Goal: Task Accomplishment & Management: Manage account settings

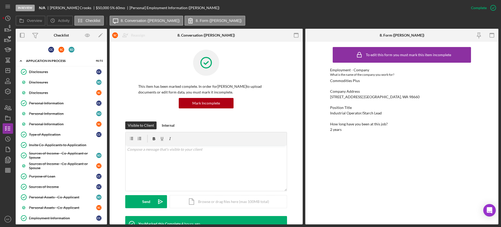
scroll to position [98, 0]
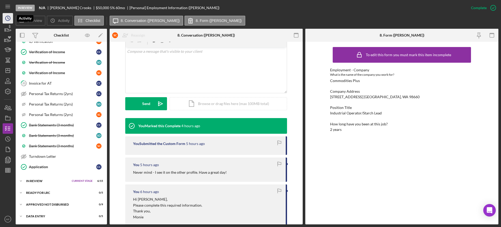
click at [8, 20] on circle "button" at bounding box center [7, 18] width 5 height 5
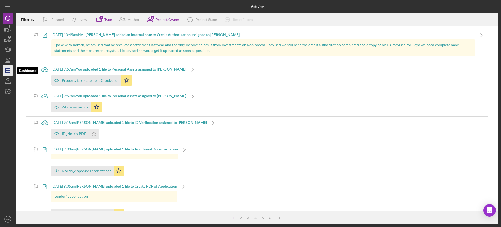
click at [8, 70] on icon "Icon/Dashboard" at bounding box center [7, 70] width 13 height 13
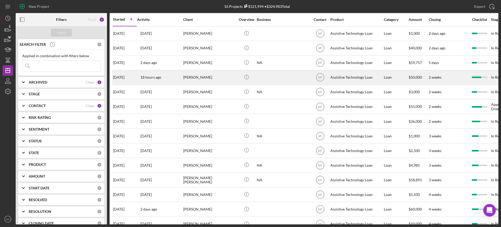
click at [212, 80] on div "[PERSON_NAME]" at bounding box center [209, 77] width 52 height 14
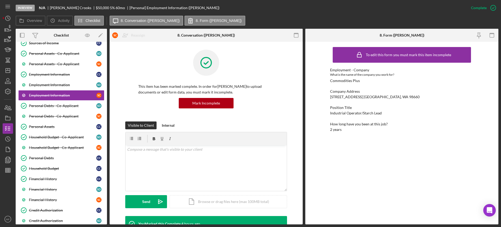
scroll to position [427, 0]
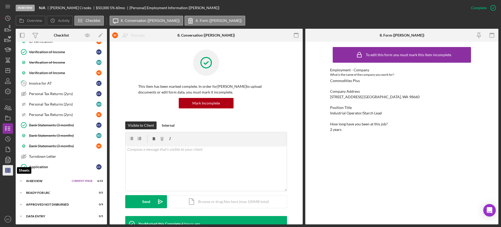
click at [9, 169] on line "button" at bounding box center [7, 169] width 5 height 0
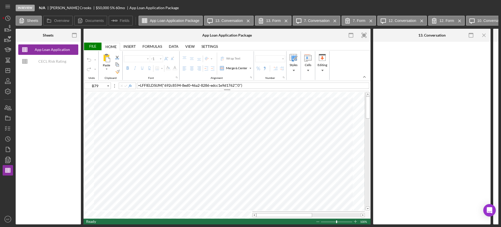
type input "Arial"
type input "10"
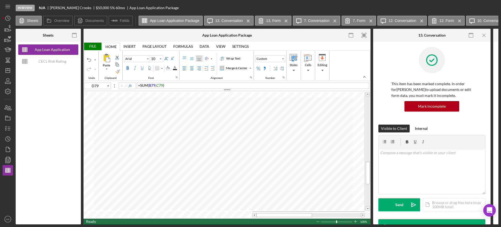
type input "E83"
type input "B82"
type input "E82"
click at [96, 48] on div "File" at bounding box center [92, 47] width 18 height 8
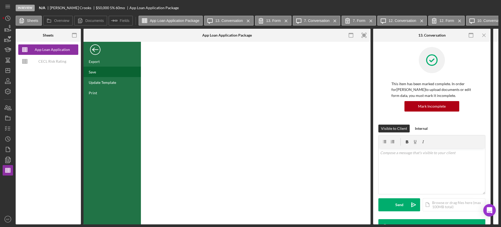
click at [99, 71] on div "Save" at bounding box center [111, 72] width 57 height 10
click at [93, 48] on div "Back" at bounding box center [95, 48] width 10 height 10
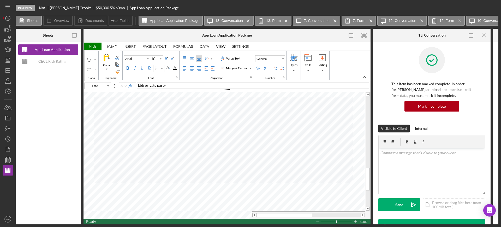
type input "C50"
type input "11"
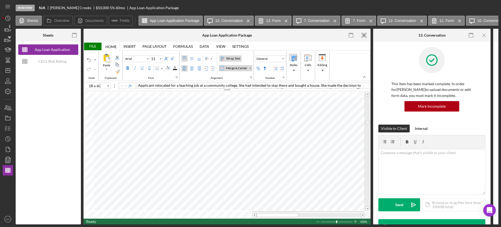
type input "C51"
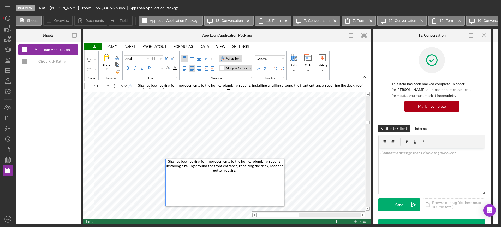
click at [169, 159] on div "She has been paying for improvements to the home: plumbing repairs, installing …" at bounding box center [225, 182] width 118 height 46
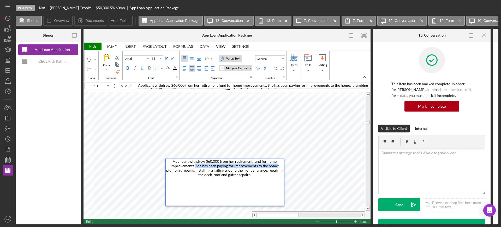
drag, startPoint x: 195, startPoint y: 166, endPoint x: 277, endPoint y: 167, distance: 81.4
click at [277, 167] on span "Applicant withdrew $60,000 from her retirement fund for home improvements. She …" at bounding box center [225, 168] width 118 height 18
click at [250, 69] on div "Merge & Center" at bounding box center [250, 68] width 3 height 3
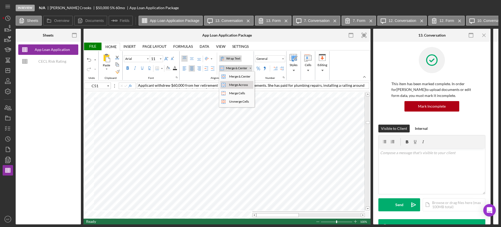
click at [238, 86] on div "Merge Across" at bounding box center [238, 84] width 21 height 5
type input "Calibri"
type input "I51"
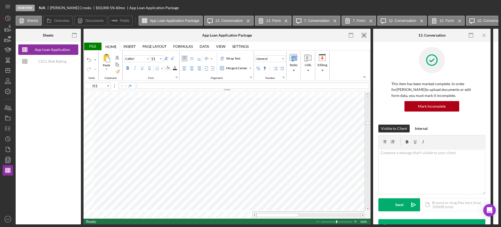
type input "Arial"
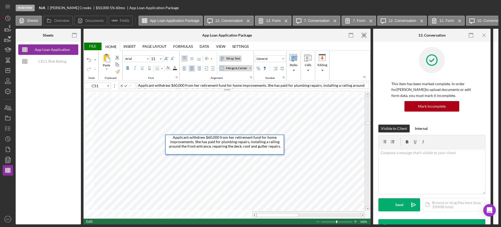
click at [174, 137] on div "Applicant withdrew $60,000 from her retirement fund for home improvements. She …" at bounding box center [225, 144] width 118 height 19
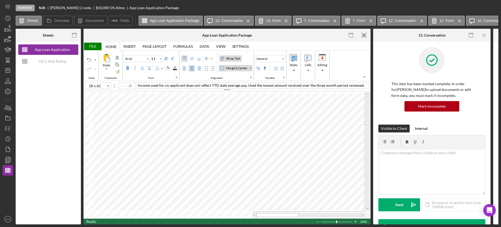
type input "C52"
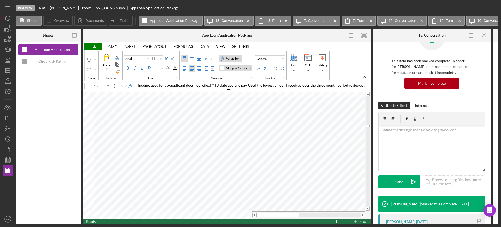
scroll to position [65, 0]
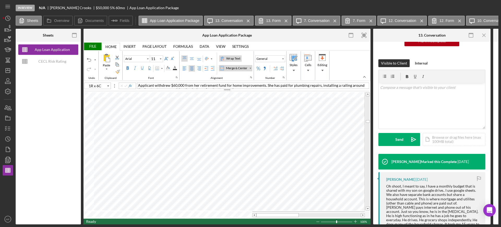
type input "C51"
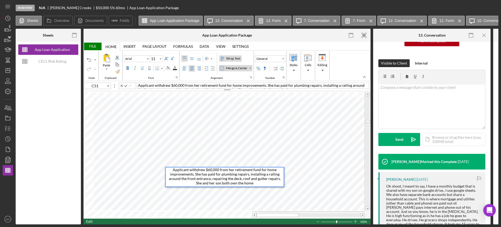
click at [278, 179] on span "Applicant withdrew $60,000 from her retirement fund for home improvements. She …" at bounding box center [225, 176] width 113 height 18
click at [256, 182] on div "Applicant withdrew $60,000 from her retirement fund for home improvements. She …" at bounding box center [225, 176] width 118 height 19
click at [287, 183] on div "Paste Cut Copy AutoFill Applicant withdrew $60,000 from her retirement fund for…" at bounding box center [226, 154] width 287 height 127
click at [226, 186] on span "Applicant withdrew $60,000 from her retirement fund for home improvements. She …" at bounding box center [225, 177] width 113 height 22
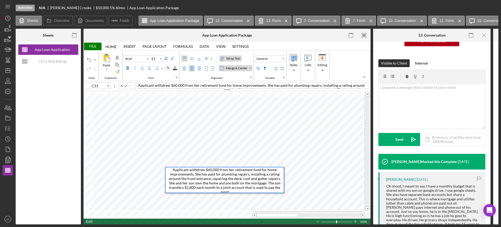
scroll to position [2, 0]
click at [235, 175] on span "Applicant withdrew $60,000 from her retirement fund for home improvements. She …" at bounding box center [225, 179] width 113 height 27
drag, startPoint x: 219, startPoint y: 168, endPoint x: 206, endPoint y: 167, distance: 13.1
click at [206, 167] on span "Applicant withdrew $60,000 from her retirement fund for home improvements. She …" at bounding box center [225, 179] width 113 height 27
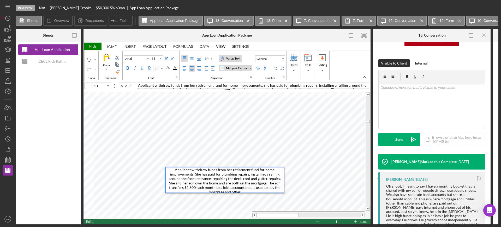
type input "Calibri"
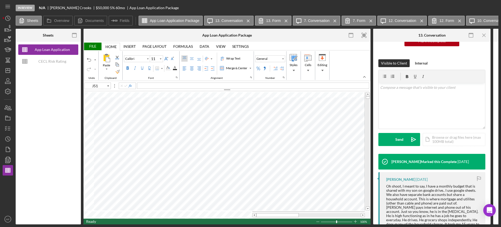
type input "E83"
type input "Arial"
type input "10"
type input "E15"
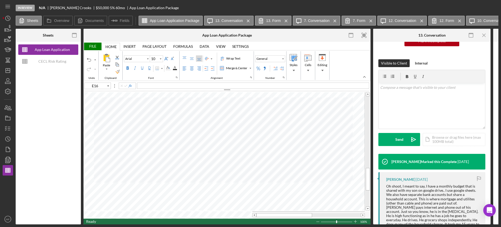
type input "A15"
type input "Calibri"
type input "11"
type input "J51"
click at [95, 45] on div "File" at bounding box center [92, 47] width 18 height 8
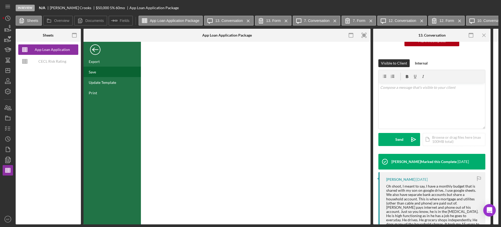
click at [95, 72] on div "Save" at bounding box center [92, 72] width 7 height 4
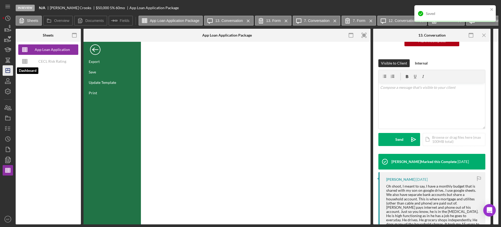
click at [10, 70] on line "button" at bounding box center [8, 70] width 4 height 0
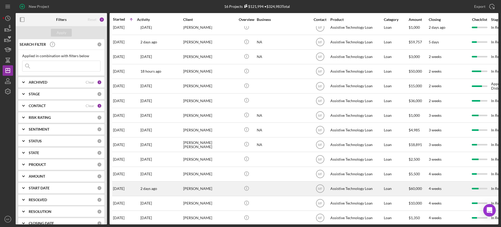
scroll to position [44, 0]
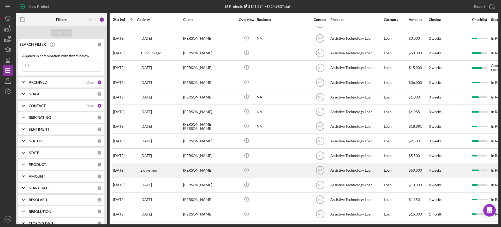
click at [196, 166] on div "Olga Orta" at bounding box center [209, 170] width 52 height 14
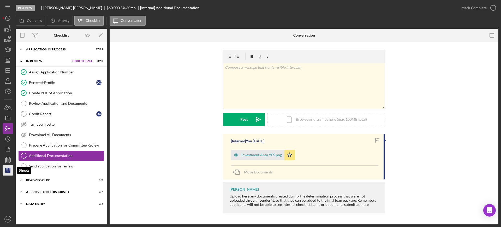
click at [8, 171] on line "button" at bounding box center [7, 171] width 5 height 0
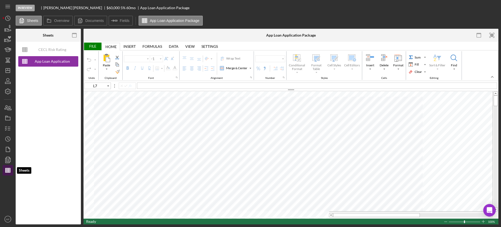
type input "Calibri"
type input "11"
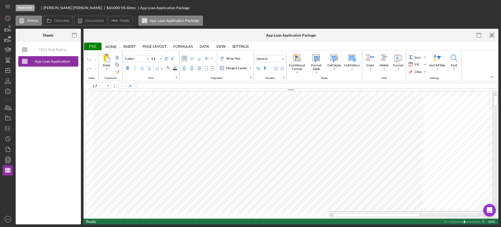
type input "F95"
type input "Arial"
type input "10"
type input "L7"
type input "Calibri"
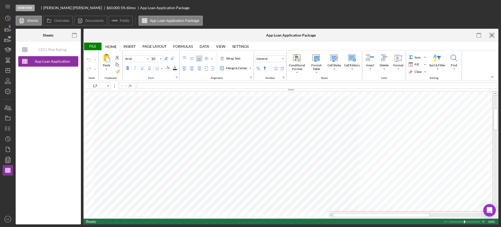
type input "11"
type input "B11"
type input "Arial"
type input "10"
type input "C20"
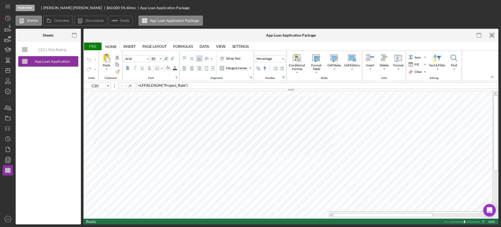
type input "12"
click at [8, 68] on icon "Icon/Dashboard" at bounding box center [7, 70] width 13 height 13
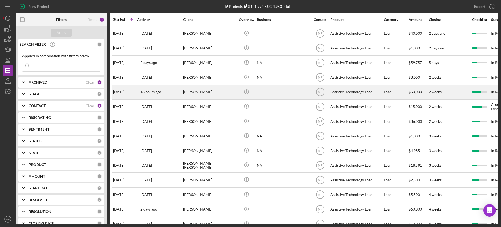
click at [224, 91] on div "Connie Crooks" at bounding box center [209, 92] width 52 height 14
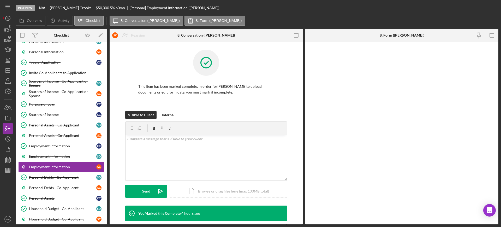
scroll to position [106, 0]
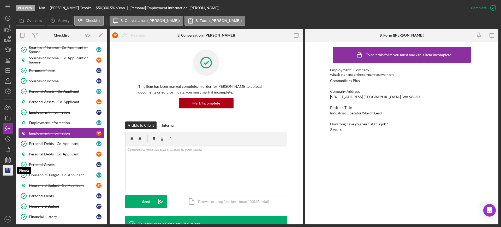
click at [9, 171] on line "button" at bounding box center [9, 170] width 0 height 4
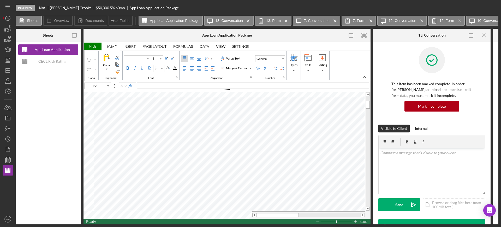
type input "Calibri"
type input "11"
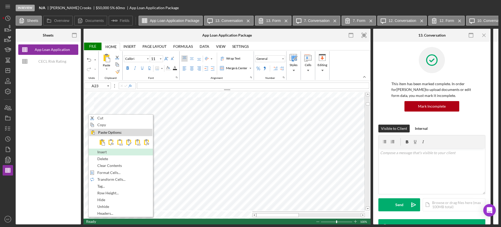
click at [109, 151] on span "Insert" at bounding box center [104, 152] width 15 height 4
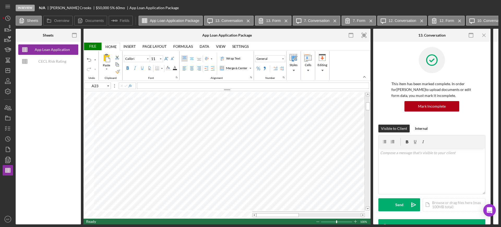
type input "B23"
type input "B24"
type input "Arial"
type input "B23"
click at [144, 61] on button "Calibri" at bounding box center [137, 58] width 26 height 7
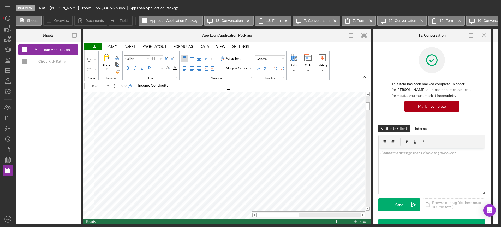
click at [144, 58] on input "Calibri" at bounding box center [134, 59] width 21 height 4
click at [147, 58] on div "Font Family" at bounding box center [147, 58] width 3 height 3
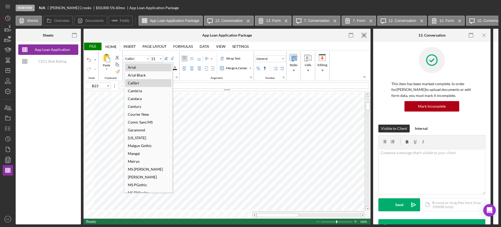
click at [133, 65] on div "Arial" at bounding box center [131, 67] width 13 height 7
type input "Arial"
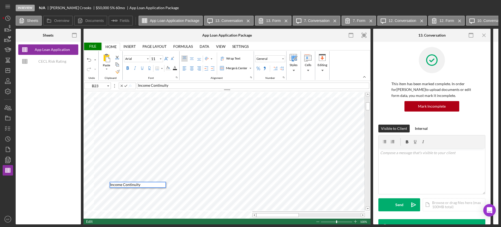
click at [172, 87] on div "Income Continuity" at bounding box center [253, 85] width 232 height 6
type input "C23"
type input "Calibri"
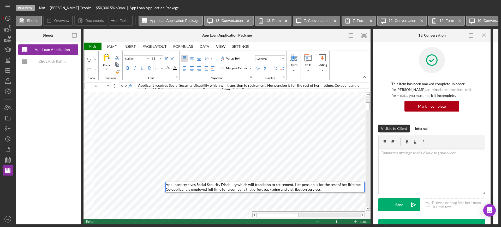
type input "C24"
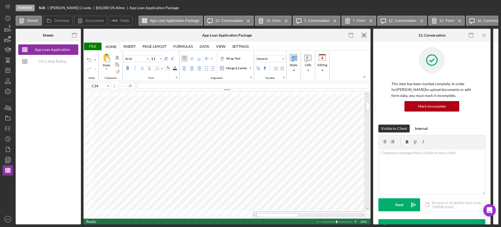
type input "Calibri"
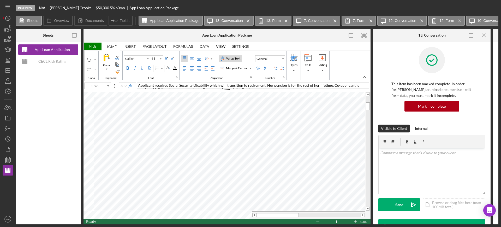
click at [238, 58] on div "Wrap Text" at bounding box center [233, 58] width 16 height 5
click at [249, 68] on div "Merge & Center" at bounding box center [250, 68] width 3 height 3
click at [243, 85] on div "Merge Across" at bounding box center [238, 84] width 21 height 5
click at [252, 67] on div "Merge & Center" at bounding box center [250, 68] width 3 height 3
click at [248, 86] on div "Merge Across" at bounding box center [238, 84] width 21 height 5
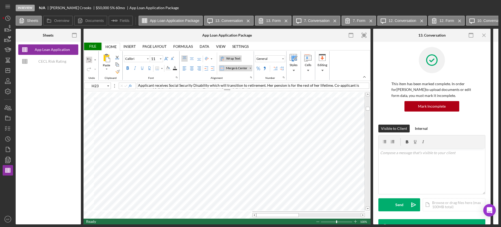
click at [87, 58] on div "Undo" at bounding box center [89, 60] width 4 height 4
type input "C23"
click at [251, 69] on div "Merge & Center" at bounding box center [250, 68] width 3 height 3
click at [239, 85] on div "Merge Across" at bounding box center [238, 84] width 21 height 5
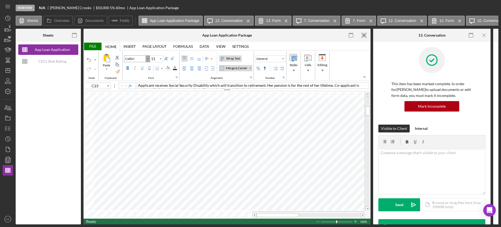
click at [147, 57] on div "Font Family" at bounding box center [147, 58] width 3 height 3
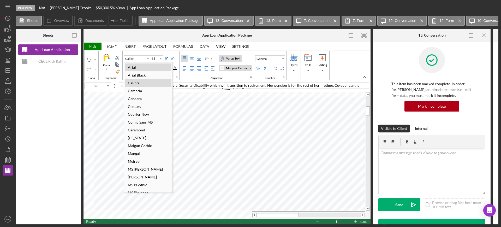
click at [141, 68] on div "Arial" at bounding box center [148, 67] width 46 height 8
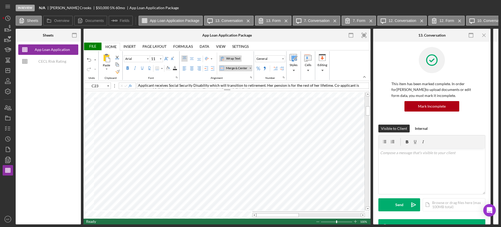
type input "Calibri"
type input "J30"
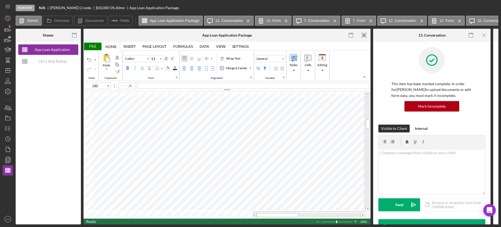
type input "Arial"
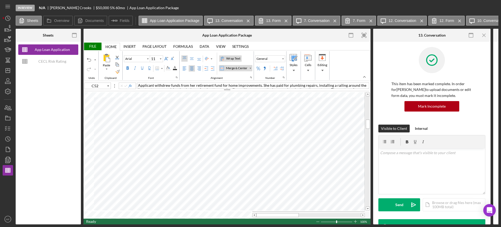
click at [251, 67] on div "Merge & Center" at bounding box center [250, 68] width 3 height 3
click at [252, 84] on div "Merge Across" at bounding box center [240, 85] width 26 height 6
type input "C52"
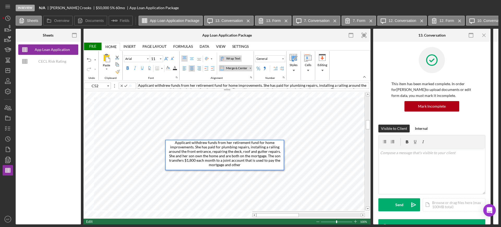
click at [245, 166] on div "Applicant withdrew funds from her retirement fund for home improvements. She ha…" at bounding box center [225, 154] width 118 height 29
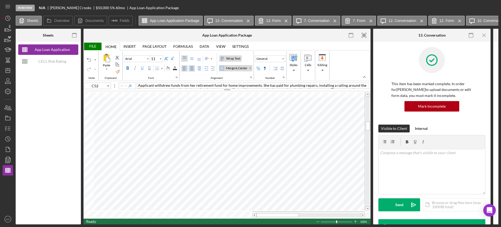
click at [184, 69] on div "Left Align" at bounding box center [184, 68] width 4 height 4
click at [186, 68] on div "Left Align" at bounding box center [184, 68] width 4 height 4
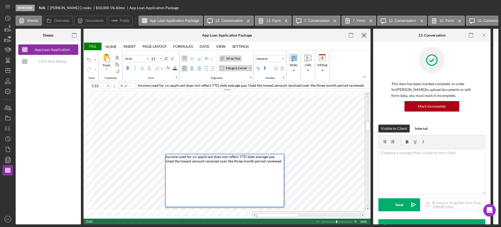
type input "A15"
type input "Calibri"
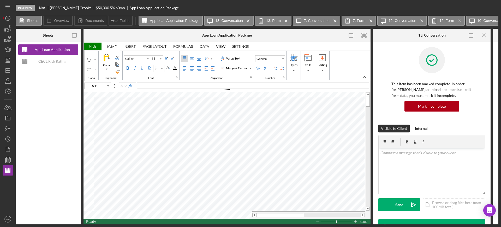
type input "E16"
type input "Arial"
type input "10"
type input "C53"
type input "11"
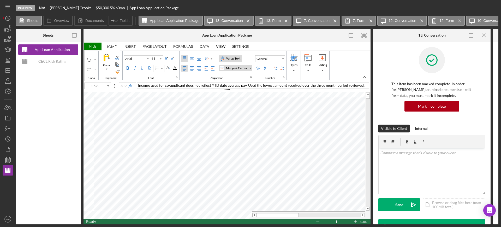
type input "E16"
type input "10"
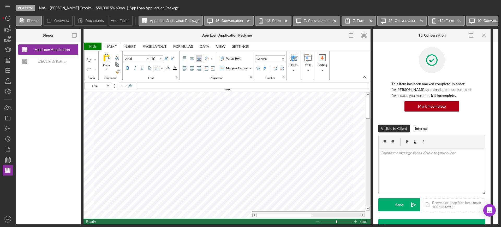
type input "C53"
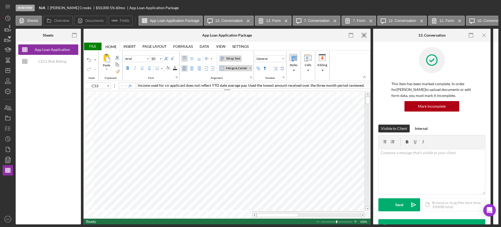
type input "11"
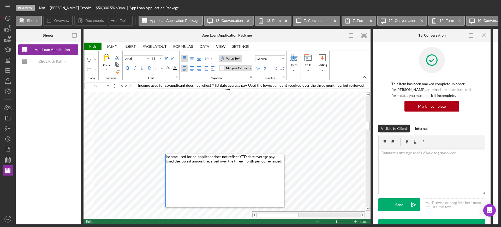
click at [277, 162] on div "Income used for co-applicant does not reflect YTD date average pay. Used the lo…" at bounding box center [225, 180] width 118 height 52
click at [272, 157] on span "Income used for co-applicant does not reflect YTD date average pay. Used the lo…" at bounding box center [224, 158] width 116 height 9
click at [276, 161] on div "Income used for co-applicant does not reflect YTD date average pay. Used the lo…" at bounding box center [225, 180] width 118 height 52
click at [215, 157] on span "Income used for co-applicant does not reflect YTD date average pay. Used the lo…" at bounding box center [224, 158] width 116 height 9
click at [238, 151] on div "Paste Cut Copy AutoFill Income used for co-applicant does not reflect YTD date …" at bounding box center [226, 154] width 287 height 127
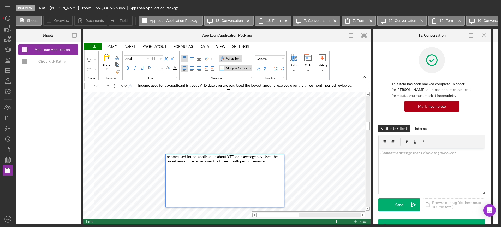
click at [212, 157] on span "Income used for co-applicant is about YTD date average pay. Used the lowest amo…" at bounding box center [222, 158] width 113 height 9
drag, startPoint x: 212, startPoint y: 162, endPoint x: 202, endPoint y: 162, distance: 9.9
click at [202, 162] on span "Income used for co-applicant in the financials is about $400 less than his YTD …" at bounding box center [225, 160] width 118 height 13
click at [198, 168] on div "Income used for co-applicant in the financials is about $400 less than his YTD …" at bounding box center [225, 180] width 118 height 52
type input "I53"
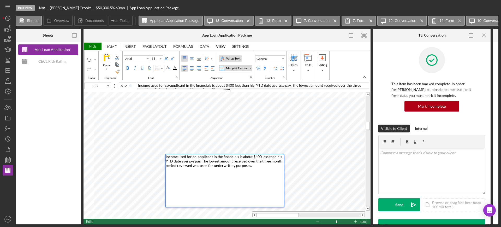
type input "Calibri"
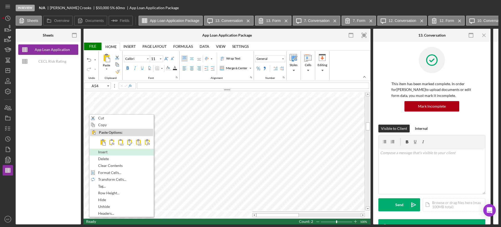
click at [112, 152] on span "Insert" at bounding box center [105, 152] width 15 height 4
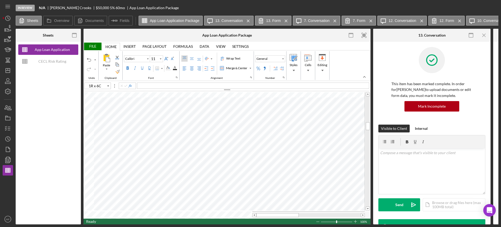
type input "C54"
click at [252, 68] on div "Merge & Center" at bounding box center [250, 68] width 3 height 3
click at [244, 86] on div "Merge Across" at bounding box center [238, 84] width 21 height 5
click at [186, 70] on div "Left Align" at bounding box center [184, 68] width 4 height 4
click at [231, 57] on div "Wrap Text" at bounding box center [233, 58] width 16 height 5
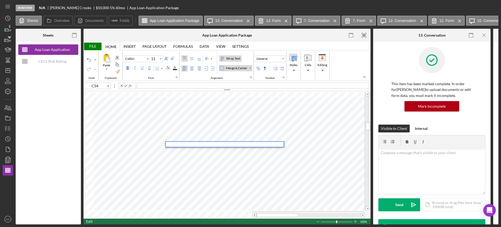
click at [170, 144] on div at bounding box center [225, 144] width 118 height 5
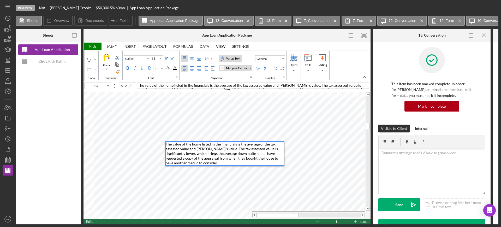
type input "C55"
type input "Arial"
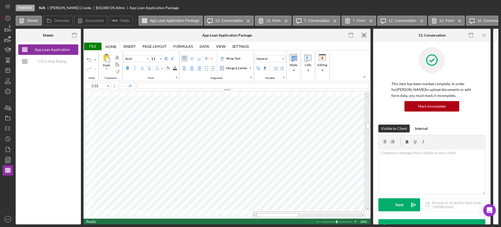
type input "A55"
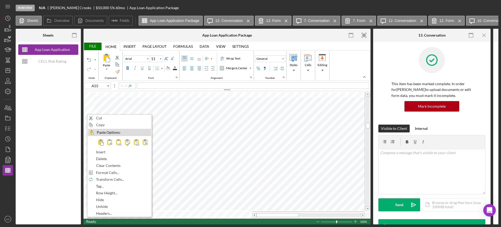
type input "Calibri"
click at [106, 152] on span "Insert" at bounding box center [103, 152] width 15 height 4
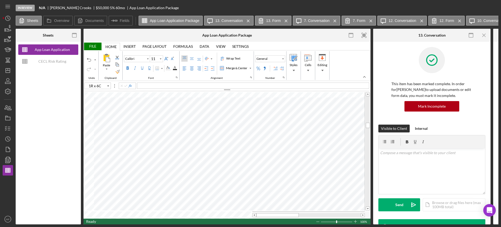
type input "C55"
click at [252, 67] on div "Merge & Center" at bounding box center [250, 68] width 4 height 6
click at [243, 82] on div "Merge Across" at bounding box center [238, 84] width 21 height 5
click at [182, 57] on div "Top Align" at bounding box center [184, 58] width 4 height 4
click at [184, 59] on div "Top Align" at bounding box center [184, 58] width 4 height 4
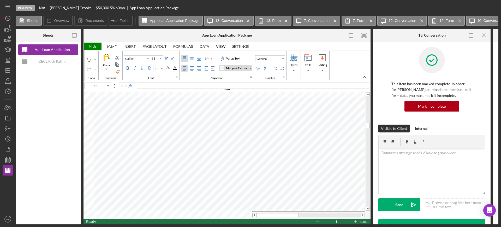
click at [184, 69] on div "Left Align" at bounding box center [184, 68] width 4 height 4
click at [234, 58] on div "Wrap Text" at bounding box center [233, 58] width 16 height 5
type input "Arial"
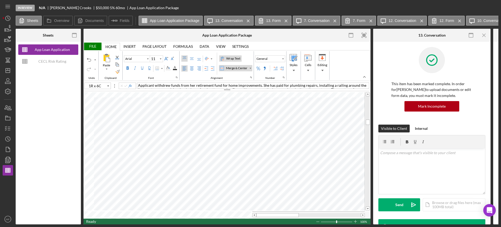
type input "C52"
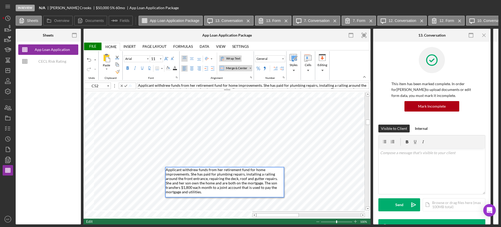
click at [180, 86] on span "Applicant withdrew funds from her retirement fund for home improvements. She ha…" at bounding box center [252, 89] width 229 height 13
type input "Calibri"
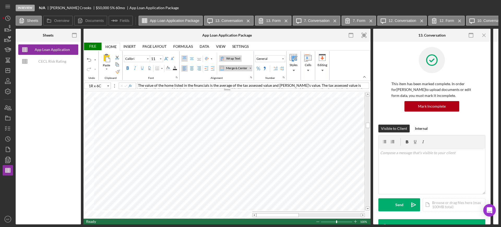
type input "C54"
click at [148, 57] on div "Font Family" at bounding box center [147, 58] width 3 height 3
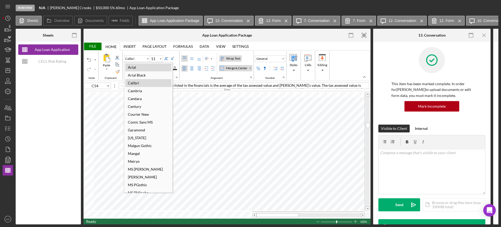
click at [128, 69] on div "Arial" at bounding box center [131, 67] width 13 height 7
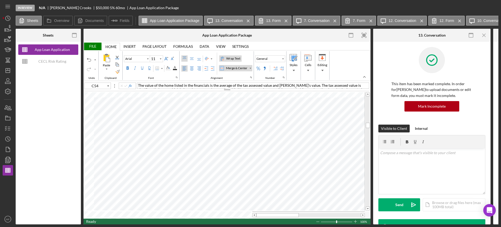
type input "Calibri"
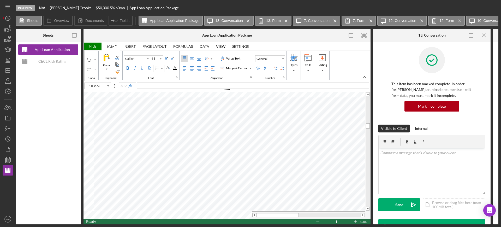
type input "C55"
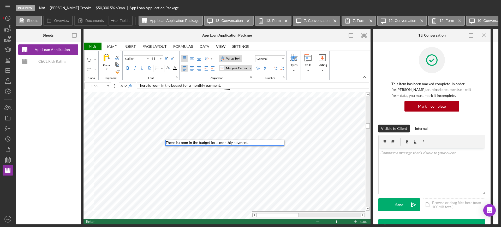
click at [225, 84] on div "There is room in the budget for a monthly payment," at bounding box center [253, 85] width 232 height 6
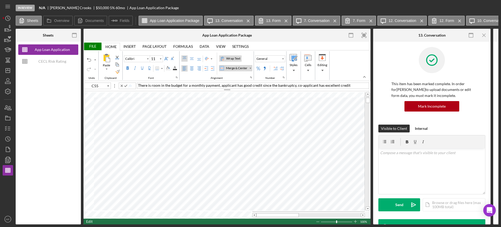
type input "1R x 6C"
type input "Arial"
type input "C13"
type input "Calibri"
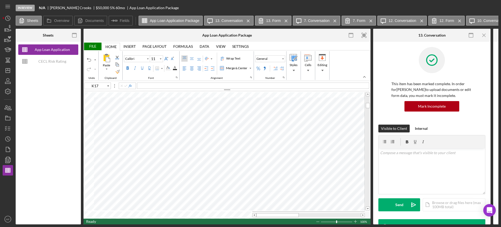
type input "C21"
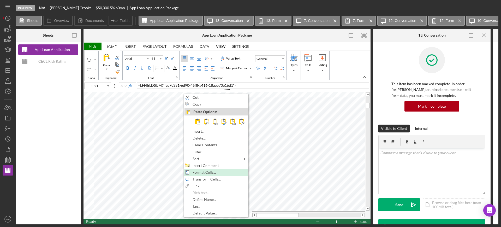
click at [210, 174] on span "Format Cells..." at bounding box center [207, 172] width 29 height 4
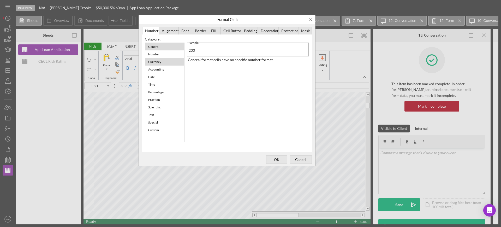
click at [157, 61] on div "Currency" at bounding box center [155, 61] width 18 height 7
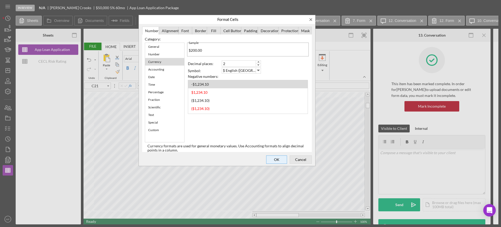
click at [274, 160] on span "OK" at bounding box center [276, 159] width 17 height 7
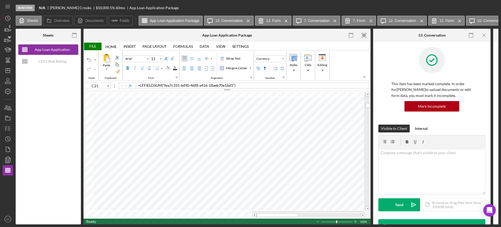
type input "Calibri"
type input "C55"
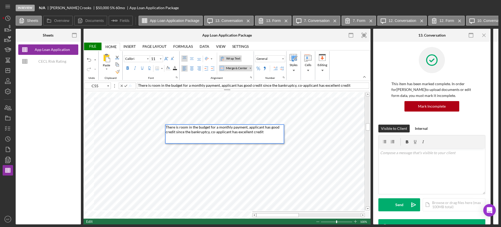
click at [210, 133] on span "There is room in the budget for a monthly payment, applicant has good credit si…" at bounding box center [223, 129] width 115 height 9
click at [274, 132] on div "There is room in the budget for a monthly payment, applicant has good credit si…" at bounding box center [225, 134] width 118 height 18
click at [193, 140] on span "There is room in the budget for a monthly payment, applicant has good credit si…" at bounding box center [225, 134] width 118 height 19
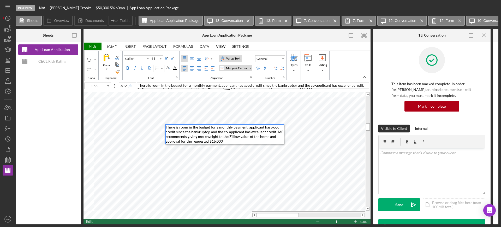
click at [231, 142] on div "There is room in the budget for a monthly payment, applicant has good credit si…" at bounding box center [225, 134] width 118 height 19
click at [223, 142] on span "There is room in the budget for a monthly payment, applicant has good credit si…" at bounding box center [225, 134] width 118 height 19
click at [280, 141] on div "There is room in the budget for a monthly payment, applicant has good credit si…" at bounding box center [225, 134] width 118 height 19
type input "I59"
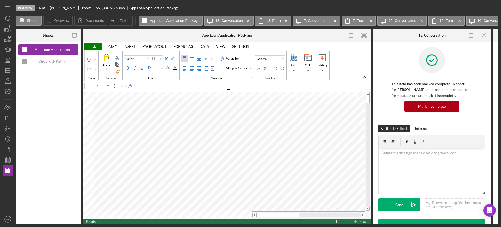
click at [93, 45] on div "File" at bounding box center [92, 47] width 18 height 8
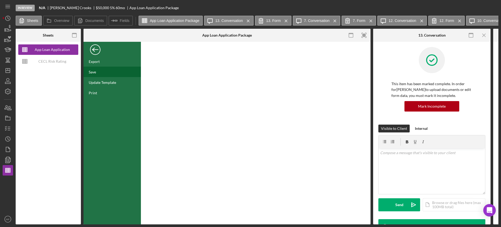
click at [96, 73] on div "Save" at bounding box center [111, 72] width 57 height 10
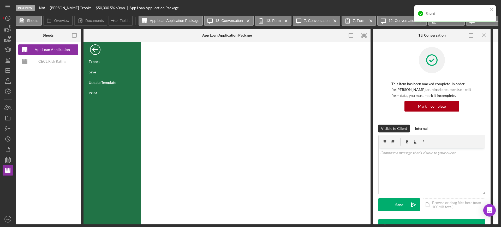
click at [97, 53] on div "Back" at bounding box center [95, 48] width 10 height 10
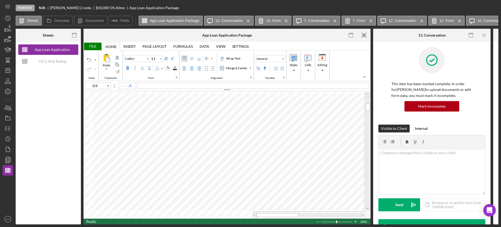
type input "Arial"
type input "F18"
type input "F19"
click at [95, 44] on div "File" at bounding box center [92, 47] width 18 height 8
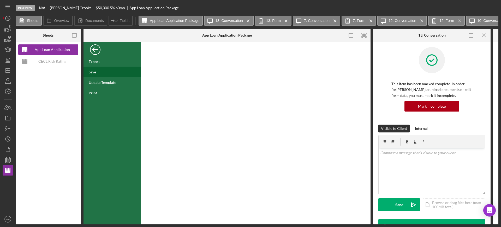
click at [95, 70] on div "Save" at bounding box center [92, 72] width 7 height 4
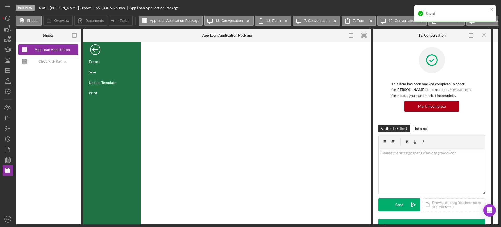
click at [94, 48] on div "Back" at bounding box center [95, 48] width 10 height 10
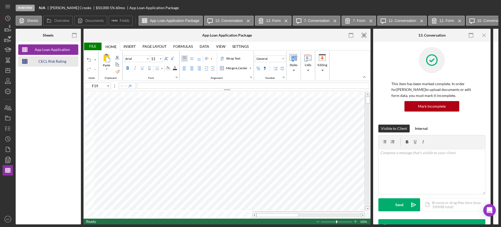
click at [56, 61] on div "CECL Risk Rating Template" at bounding box center [52, 61] width 42 height 10
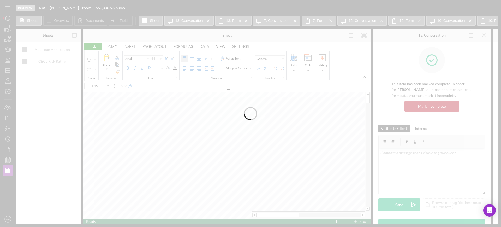
type input "Aptos Narrow"
type input "12"
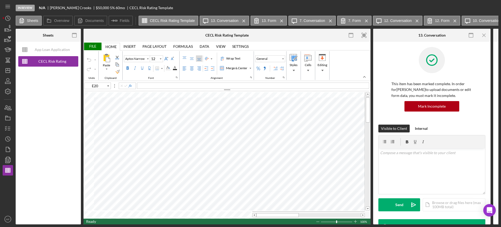
type input "D20"
type input "E20"
type input "F20"
type input "H20"
drag, startPoint x: 288, startPoint y: 213, endPoint x: 301, endPoint y: 213, distance: 13.6
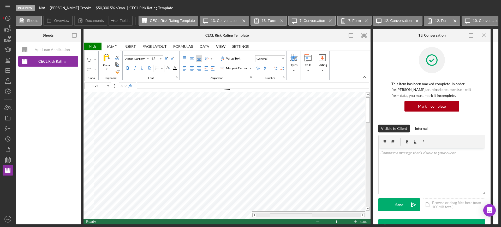
click at [301, 213] on div at bounding box center [291, 215] width 43 height 4
drag, startPoint x: 305, startPoint y: 213, endPoint x: 322, endPoint y: 215, distance: 17.1
click at [322, 215] on div at bounding box center [308, 214] width 112 height 7
type input "O20"
click at [91, 45] on div "File" at bounding box center [92, 47] width 18 height 8
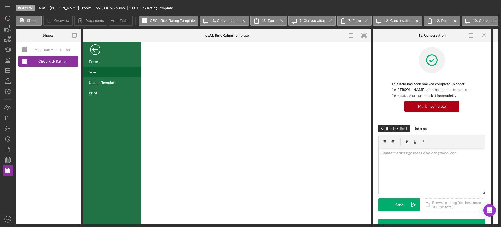
click at [92, 71] on div "Save" at bounding box center [92, 72] width 7 height 4
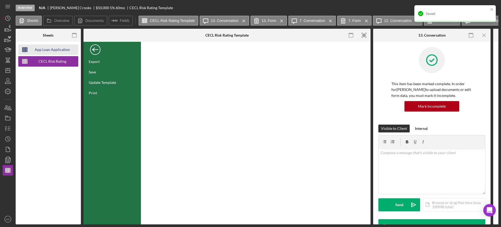
click at [41, 49] on div "App Loan Application Package" at bounding box center [52, 49] width 42 height 10
type input "Arial"
type input "11"
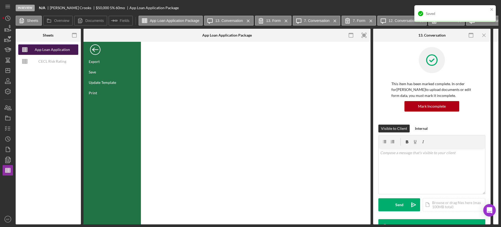
click at [52, 49] on div "App Loan Application Package" at bounding box center [52, 49] width 42 height 10
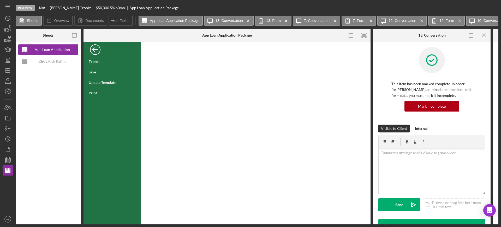
click at [95, 49] on div "Back" at bounding box center [95, 48] width 10 height 10
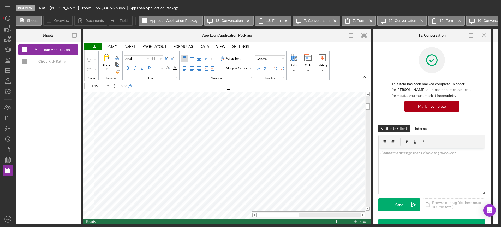
type input "E16"
type input "10"
click at [61, 61] on div "CECL Risk Rating Template" at bounding box center [52, 61] width 42 height 10
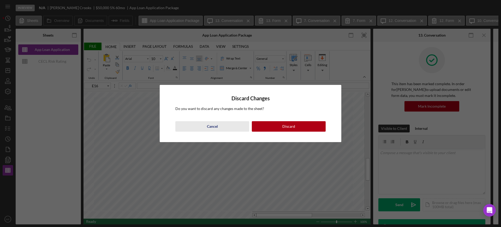
click at [213, 129] on div "Cancel" at bounding box center [212, 126] width 11 height 10
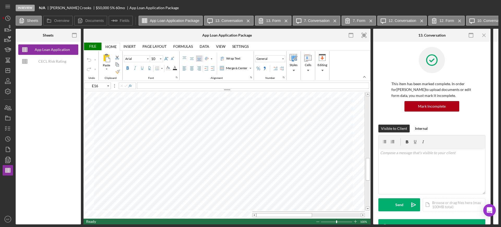
click at [92, 45] on div "File" at bounding box center [92, 47] width 18 height 8
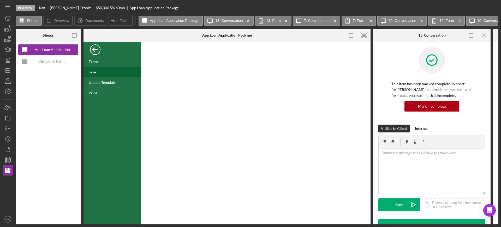
click at [93, 71] on div "Save" at bounding box center [92, 72] width 7 height 4
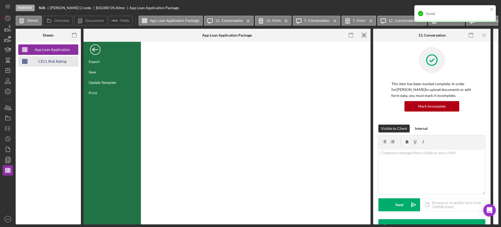
click at [48, 61] on div "CECL Risk Rating Template" at bounding box center [52, 61] width 42 height 10
type input "Aptos Narrow"
type input "12"
type input "O20"
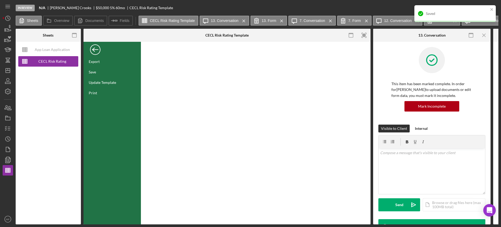
click at [92, 49] on div "Back" at bounding box center [95, 48] width 10 height 10
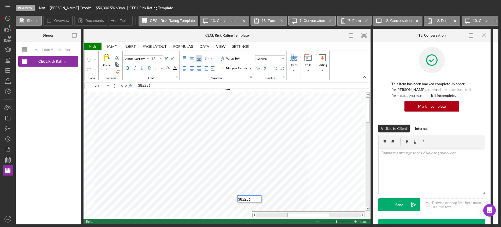
type input "P20"
click at [93, 45] on div "File" at bounding box center [92, 47] width 18 height 8
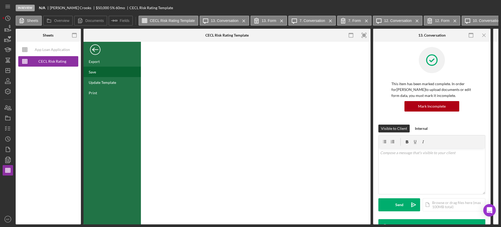
click at [93, 72] on div "Save" at bounding box center [92, 72] width 7 height 4
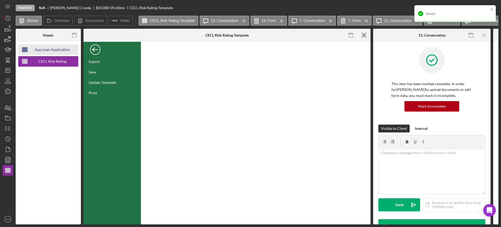
click at [50, 52] on div "App Loan Application Package" at bounding box center [52, 49] width 42 height 10
type input "Arial"
type input "10"
type input "E16"
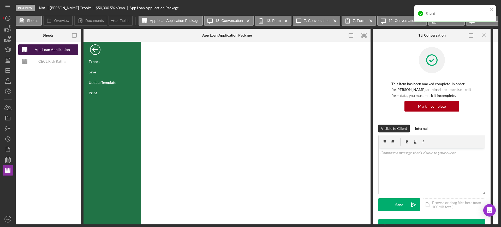
click at [50, 52] on div "App Loan Application Package" at bounding box center [52, 49] width 42 height 10
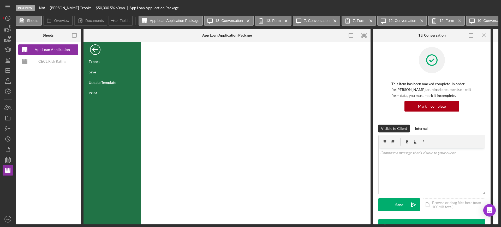
click at [90, 48] on div "Back" at bounding box center [95, 48] width 10 height 10
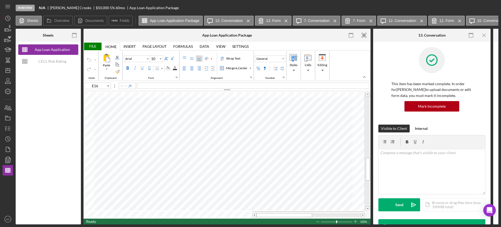
click at [93, 46] on div "File" at bounding box center [92, 47] width 18 height 8
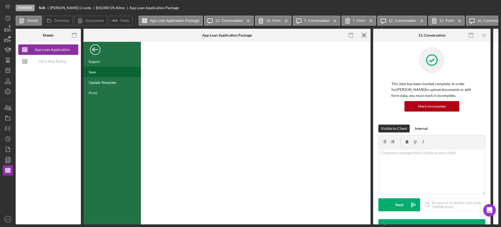
click at [93, 69] on div "Save" at bounding box center [111, 72] width 57 height 10
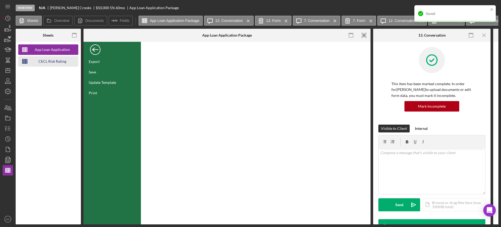
click at [59, 60] on div "CECL Risk Rating Template" at bounding box center [52, 61] width 42 height 10
type input "Aptos Narrow"
type input "12"
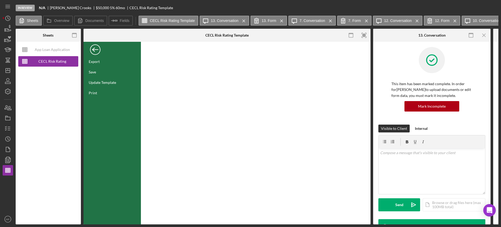
click at [95, 47] on div "Back" at bounding box center [95, 48] width 10 height 10
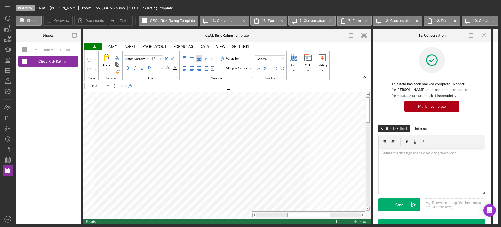
type input "O20"
type input "P20"
type input "P21"
click at [69, 221] on div "App Loan Application Package CECL Risk Rating Template" at bounding box center [48, 133] width 65 height 182
drag, startPoint x: 313, startPoint y: 214, endPoint x: 258, endPoint y: 218, distance: 55.5
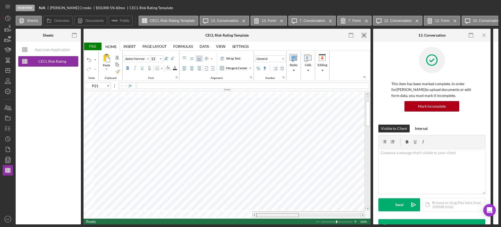
click at [258, 218] on div "File Home Home Insert Insert Page Layout Page Layout Formulas Formulas Data Dat…" at bounding box center [226, 133] width 287 height 182
click at [92, 46] on div "File" at bounding box center [92, 47] width 18 height 8
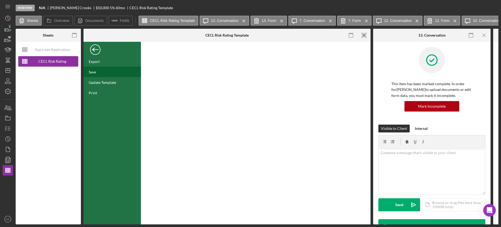
click at [100, 71] on div "Save" at bounding box center [111, 72] width 57 height 10
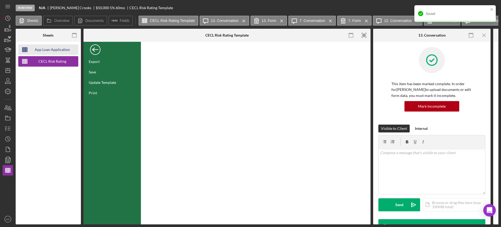
click at [48, 50] on div "App Loan Application Package" at bounding box center [52, 49] width 42 height 10
type input "Arial"
type input "10"
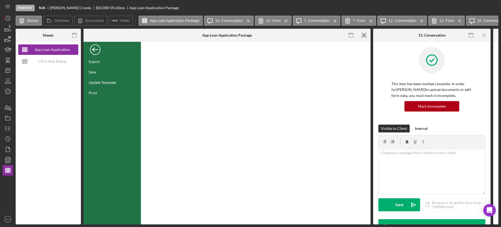
click at [93, 53] on div "Back" at bounding box center [95, 48] width 10 height 10
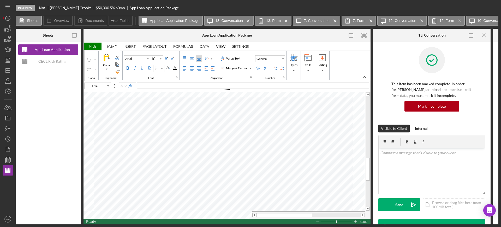
type input "F19"
type input "11"
click at [9, 126] on icon "button" at bounding box center [7, 128] width 13 height 13
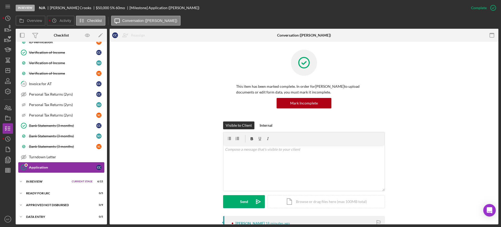
scroll to position [427, 0]
click at [43, 166] on div "Application" at bounding box center [62, 167] width 67 height 4
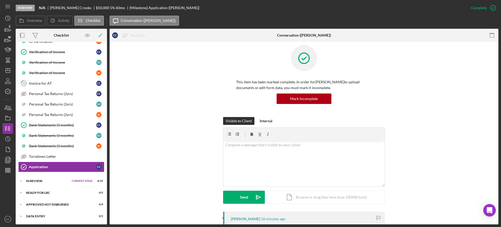
scroll to position [0, 0]
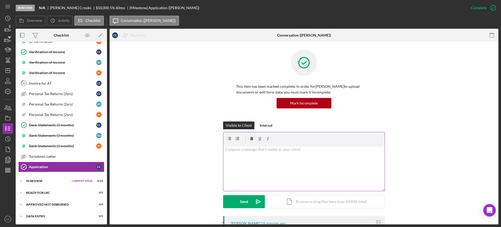
click at [249, 156] on div "v Color teal Color pink Remove color Add row above Add row below Add column bef…" at bounding box center [303, 168] width 161 height 46
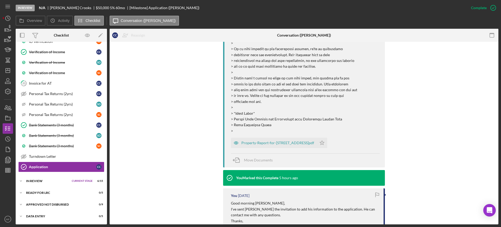
scroll to position [294, 0]
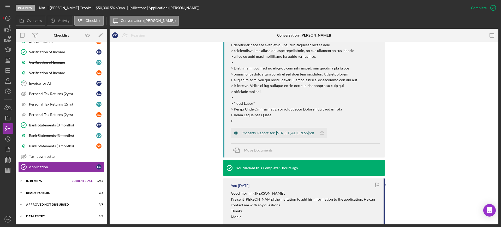
click at [285, 132] on div "Property-Report-for-1811-Ne-82nd-St-Vancouver-WA-98665.pdf" at bounding box center [277, 133] width 73 height 4
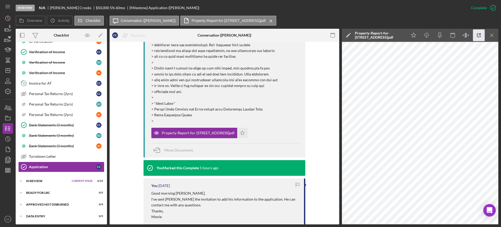
click at [479, 37] on icon "button" at bounding box center [478, 35] width 3 height 3
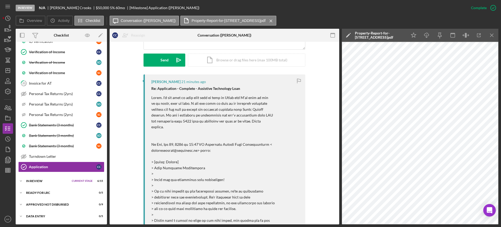
scroll to position [130, 0]
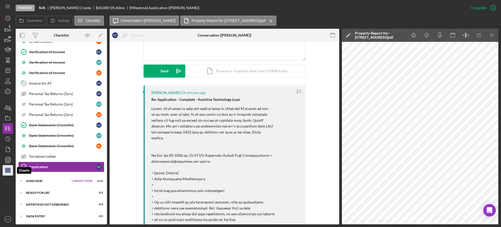
click at [8, 169] on icon "button" at bounding box center [7, 170] width 13 height 13
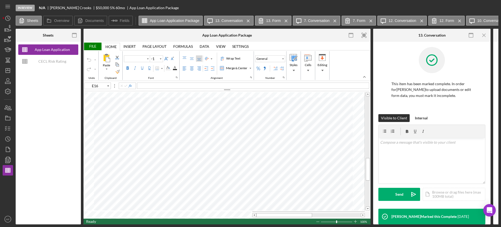
type input "Arial"
type input "10"
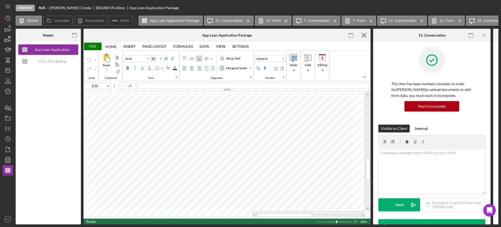
type input "F19"
type input "11"
type input "Calibri"
type input "C55"
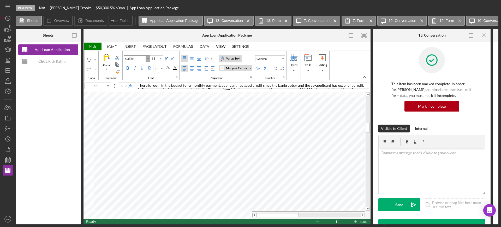
click at [147, 57] on div "Font Family" at bounding box center [148, 59] width 4 height 6
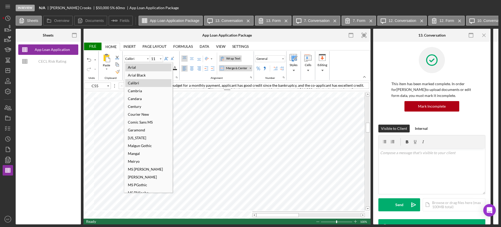
click at [137, 67] on div "Arial" at bounding box center [131, 67] width 13 height 7
type input "Arial"
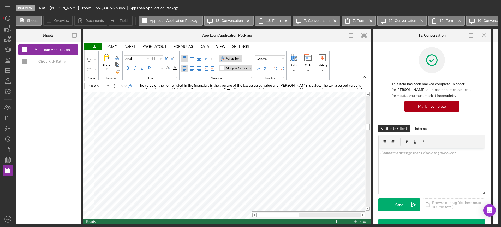
type input "C54"
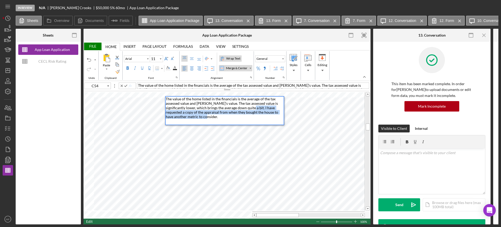
click at [288, 115] on div "Paste Cut Copy AutoFill The value of the home listed in the financials is the a…" at bounding box center [226, 154] width 287 height 127
click at [208, 113] on div "The value of the home listed in the financials is the average of the tax assess…" at bounding box center [225, 111] width 118 height 28
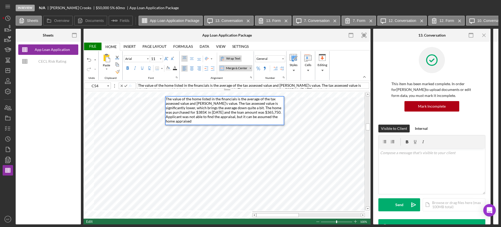
click at [232, 116] on span "The value of the home listed in the financials is the average of the tax assess…" at bounding box center [224, 110] width 116 height 27
click at [184, 119] on div "The value of the home listed in the financials is the average of the tax assess…" at bounding box center [225, 111] width 118 height 28
type input "C55"
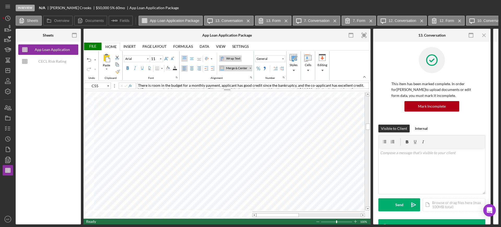
click at [94, 46] on div "File" at bounding box center [92, 47] width 18 height 8
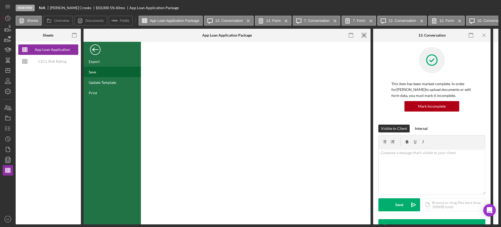
click at [95, 70] on div "Save" at bounding box center [92, 72] width 7 height 4
click at [94, 50] on div "Back" at bounding box center [95, 48] width 10 height 10
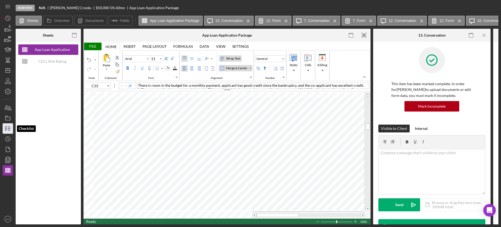
click at [8, 129] on icon "button" at bounding box center [7, 128] width 13 height 13
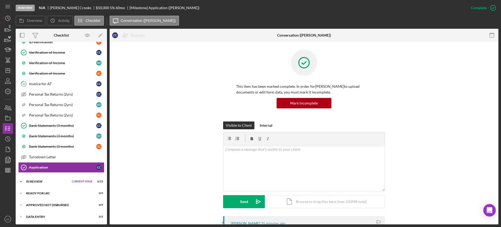
scroll to position [427, 0]
click at [40, 179] on div "Icon/Expander In Review Current Stage 6 / 15 Set Stage" at bounding box center [61, 181] width 91 height 10
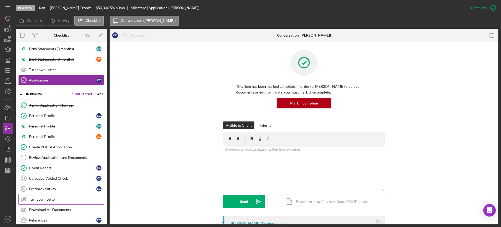
scroll to position [525, 0]
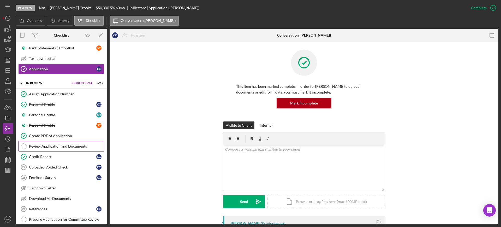
click at [65, 146] on div "Review Application and Documents" at bounding box center [66, 146] width 75 height 4
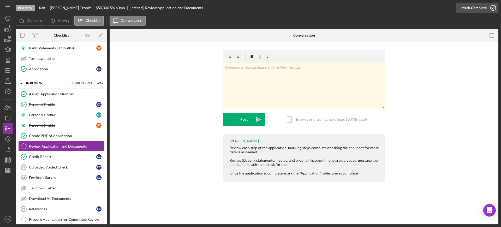
click at [489, 8] on icon "button" at bounding box center [493, 7] width 13 height 13
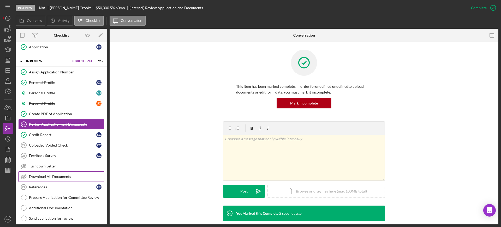
scroll to position [557, 0]
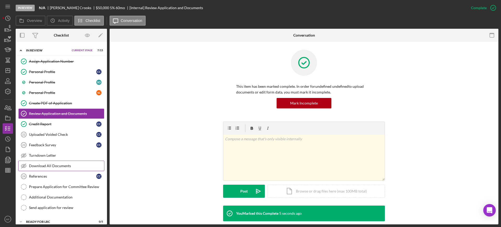
click at [56, 165] on div "Download All Documents" at bounding box center [66, 166] width 75 height 4
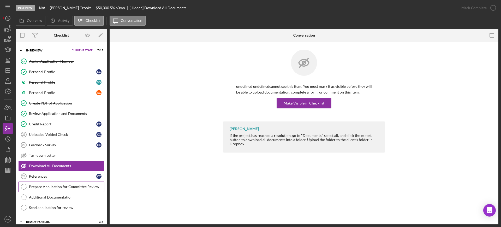
click at [60, 186] on div "Prepare Application for Committee Review" at bounding box center [66, 186] width 75 height 4
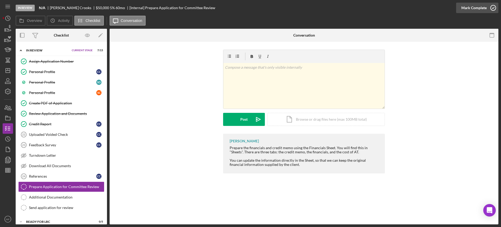
click at [495, 5] on icon "button" at bounding box center [493, 7] width 13 height 13
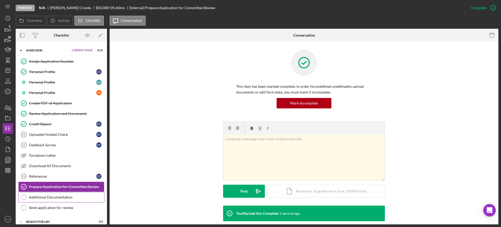
click at [53, 198] on div "Additional Documentation" at bounding box center [66, 197] width 75 height 4
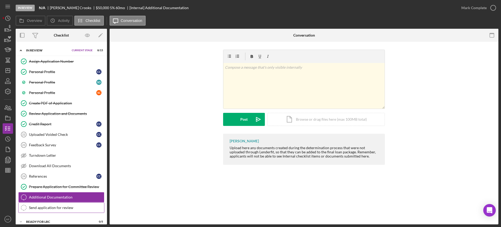
click at [63, 205] on div "Send application for review" at bounding box center [66, 207] width 75 height 4
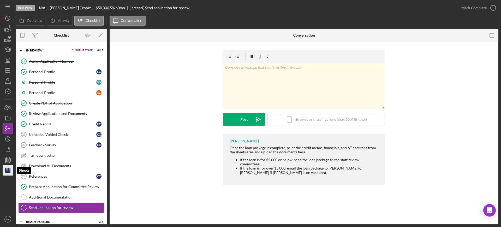
click at [8, 171] on line "button" at bounding box center [7, 171] width 5 height 0
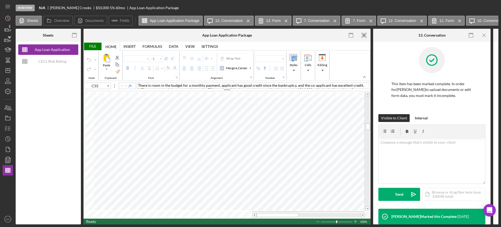
type input "Arial"
type input "11"
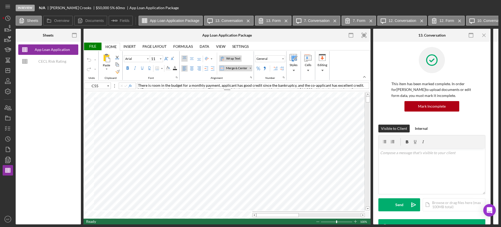
drag, startPoint x: 56, startPoint y: 49, endPoint x: 42, endPoint y: 82, distance: 36.1
click at [42, 82] on div "App Loan Application Package CECL Risk Rating Template" at bounding box center [48, 133] width 65 height 182
click at [379, 6] on div "In Review N/A Connie Crooks $50,000 $17,500 5 % 60 mo App Loan Application Pack…" at bounding box center [257, 8] width 483 height 16
click at [335, 20] on icon "Icon/Menu Close" at bounding box center [334, 20] width 9 height 13
click at [321, 20] on icon "Icon/Menu Close" at bounding box center [322, 20] width 9 height 13
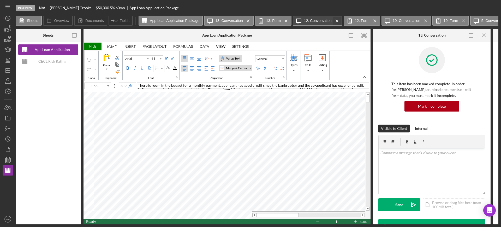
click at [336, 21] on icon "Icon/Menu Close" at bounding box center [336, 20] width 9 height 13
click at [323, 20] on icon "Icon/Menu Close" at bounding box center [323, 20] width 9 height 13
click at [337, 18] on icon "Icon/Menu Close" at bounding box center [336, 20] width 9 height 13
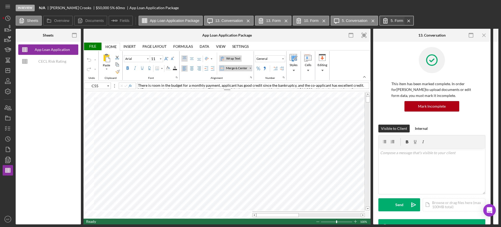
click at [408, 19] on icon "Icon/Menu Close" at bounding box center [408, 20] width 9 height 13
click at [372, 20] on g at bounding box center [373, 21] width 2 height 2
click at [323, 21] on icon "Icon/Menu Close" at bounding box center [323, 20] width 9 height 13
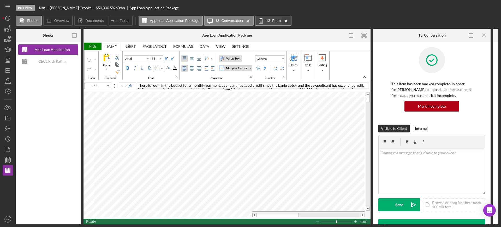
click at [287, 19] on icon "Icon/Menu Close" at bounding box center [286, 20] width 9 height 13
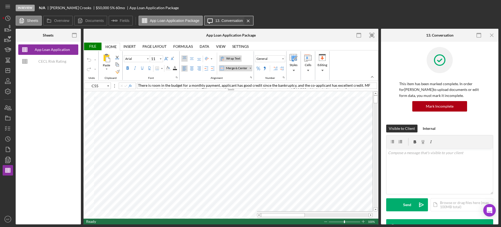
click at [248, 21] on icon "Icon/Menu Close" at bounding box center [248, 20] width 9 height 13
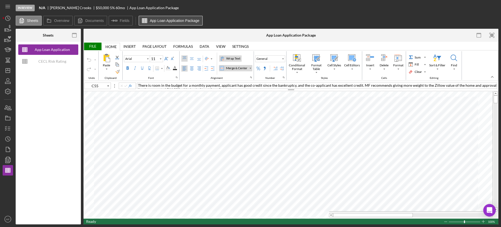
click at [177, 22] on button "App Loan Application Package" at bounding box center [171, 21] width 64 height 10
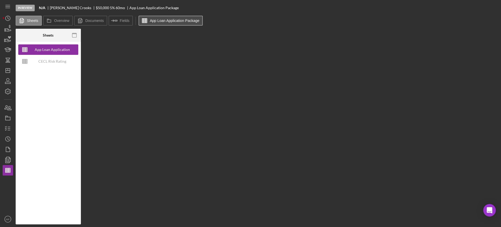
click at [177, 22] on button "App Loan Application Package" at bounding box center [171, 21] width 64 height 10
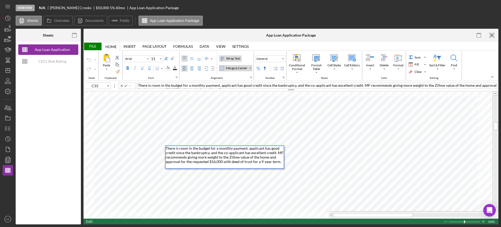
click at [169, 164] on div "There is room in the budget for a monthly payment, applicant has good credit si…" at bounding box center [225, 157] width 118 height 22
click at [262, 162] on span "There is room in the budget for a monthly payment, applicant has good credit si…" at bounding box center [225, 155] width 118 height 18
type input "J55"
type input "Calibri"
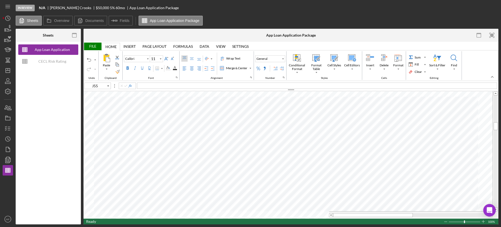
click at [89, 45] on div "File" at bounding box center [92, 47] width 18 height 8
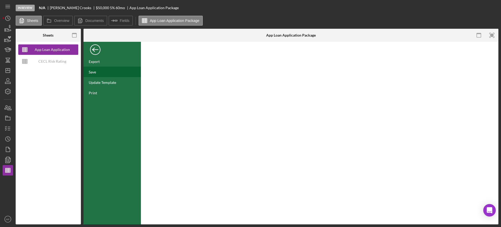
click at [93, 70] on div "Save" at bounding box center [92, 72] width 7 height 4
click at [95, 63] on div "Export" at bounding box center [94, 61] width 11 height 4
drag, startPoint x: 59, startPoint y: 22, endPoint x: 53, endPoint y: 69, distance: 47.8
click at [59, 22] on label "Overview" at bounding box center [61, 21] width 15 height 4
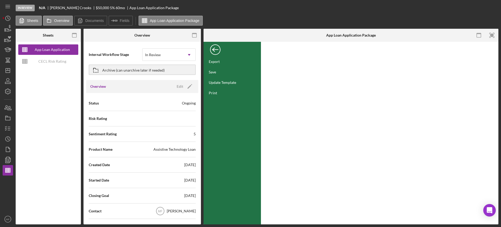
click at [168, 61] on div "Internal Workflow Stage In Review Icon/Dropdown Arrow" at bounding box center [142, 54] width 107 height 13
click at [11, 131] on icon "button" at bounding box center [7, 128] width 13 height 13
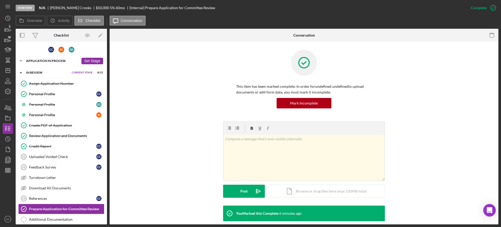
click at [58, 61] on div "Application In Process" at bounding box center [52, 60] width 53 height 3
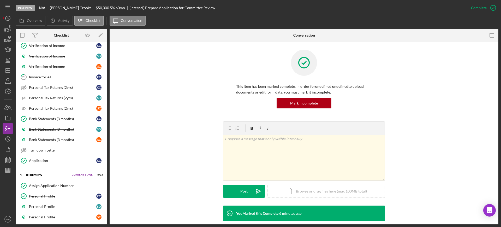
scroll to position [424, 0]
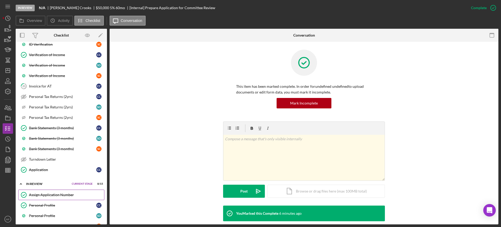
click at [52, 193] on div "Assign Application Number" at bounding box center [66, 195] width 75 height 4
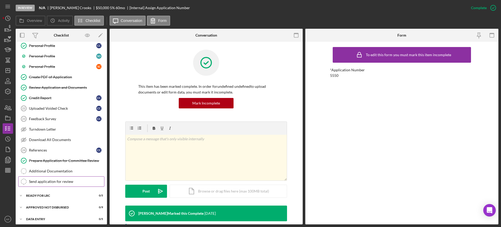
scroll to position [586, 0]
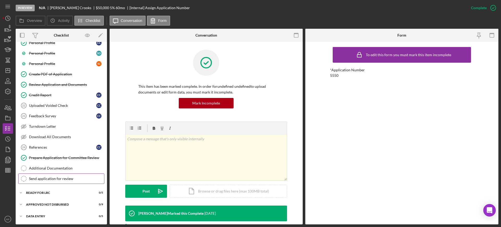
click at [47, 179] on div "Send application for review" at bounding box center [66, 178] width 75 height 4
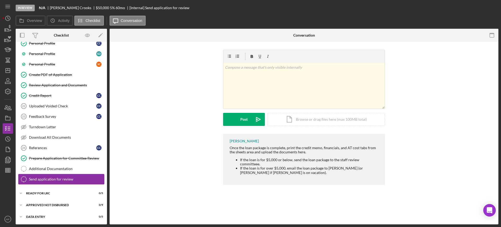
scroll to position [586, 0]
click at [335, 120] on div "Icon/Document Browse or drag files here (max 100MB total) Tap to choose files o…" at bounding box center [325, 119] width 117 height 13
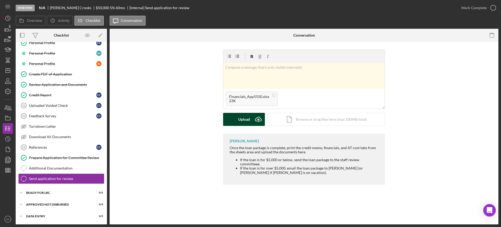
click at [243, 119] on div "Upload" at bounding box center [244, 119] width 12 height 13
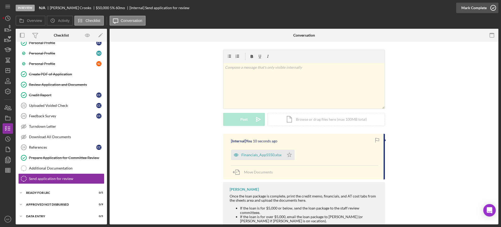
click at [474, 7] on div "Mark Complete" at bounding box center [473, 8] width 25 height 10
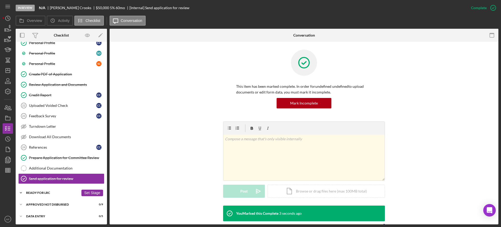
click at [46, 193] on div "Ready for LRC" at bounding box center [52, 192] width 53 height 3
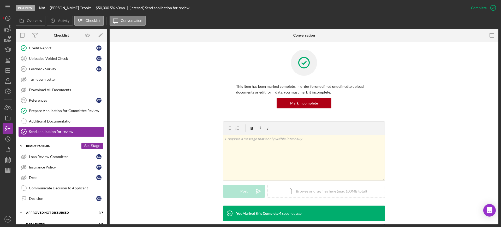
scroll to position [641, 0]
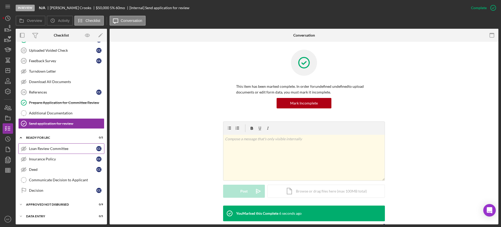
click at [60, 146] on div "Loan Review Committee" at bounding box center [62, 148] width 67 height 4
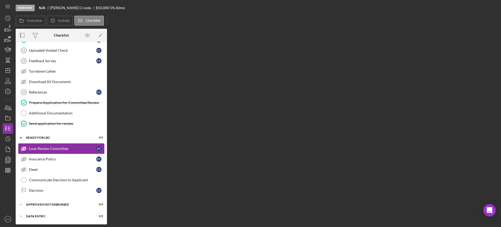
scroll to position [641, 0]
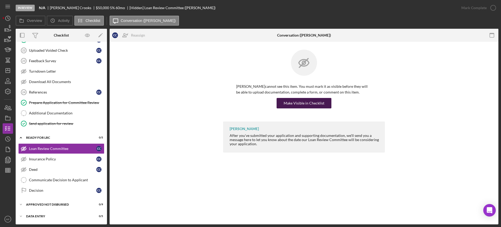
click at [312, 104] on div "Make Visible in Checklist" at bounding box center [304, 103] width 41 height 10
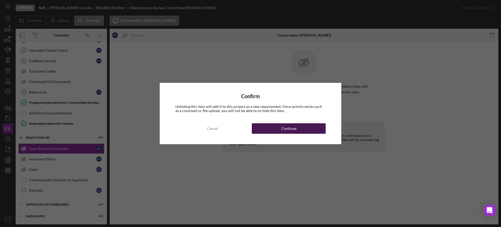
click at [289, 127] on div "Continue" at bounding box center [288, 128] width 15 height 10
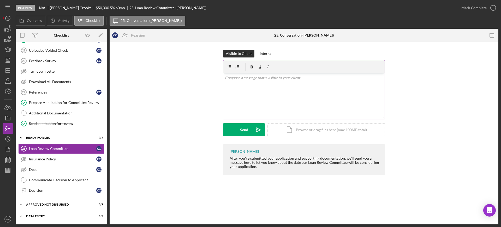
click at [243, 77] on p at bounding box center [304, 78] width 158 height 6
click at [351, 77] on p "Your application will be reviewed at our next Loan Review Committee meeting" at bounding box center [304, 78] width 158 height 6
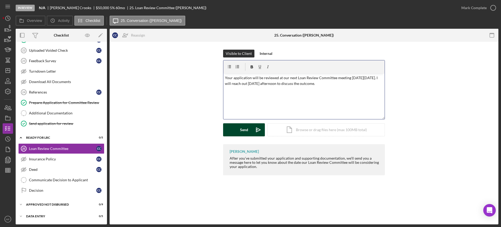
click at [240, 128] on div "Send" at bounding box center [244, 129] width 8 height 13
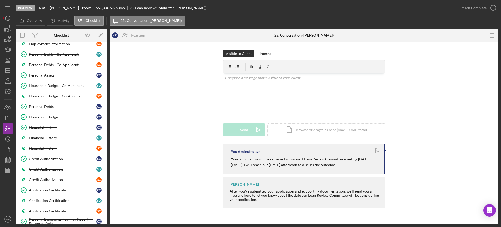
scroll to position [0, 0]
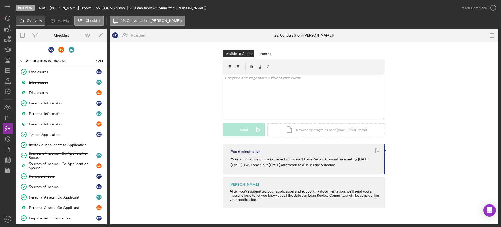
click at [33, 18] on button "Overview" at bounding box center [31, 21] width 30 height 10
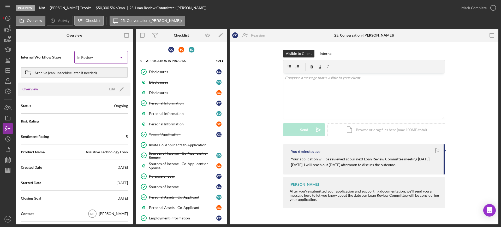
click at [116, 56] on icon "Icon/Dropdown Arrow" at bounding box center [121, 57] width 13 height 13
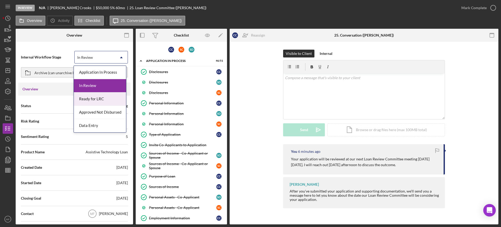
click at [106, 97] on div "Ready for LRC" at bounding box center [100, 98] width 52 height 13
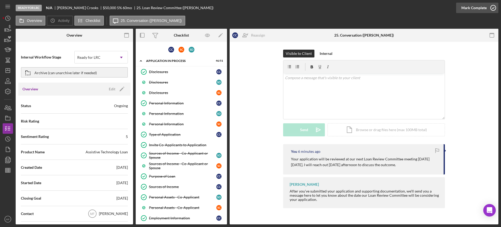
click at [492, 6] on icon "button" at bounding box center [493, 7] width 13 height 13
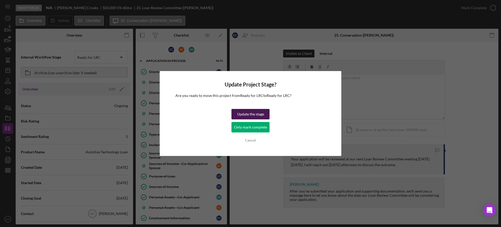
click at [249, 115] on div "Update the stage" at bounding box center [250, 114] width 27 height 10
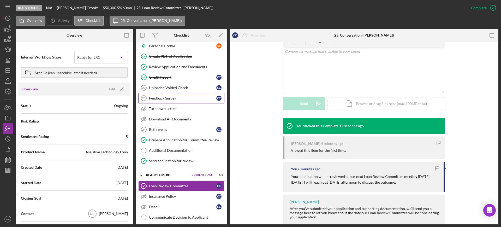
scroll to position [620, 0]
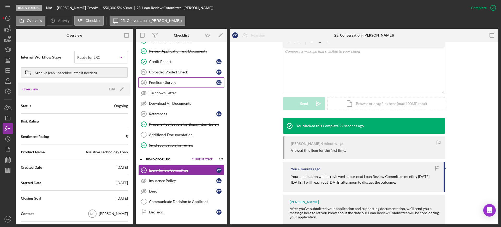
click at [170, 84] on div "Feedback Survey" at bounding box center [182, 82] width 67 height 4
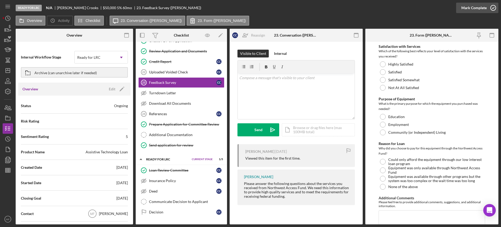
click at [483, 7] on div "Mark Complete" at bounding box center [473, 8] width 25 height 10
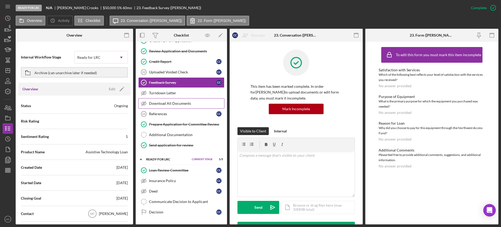
click at [170, 100] on link "Download All Documents Download All Documents" at bounding box center [181, 103] width 86 height 10
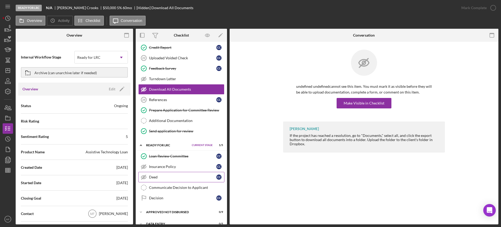
scroll to position [641, 0]
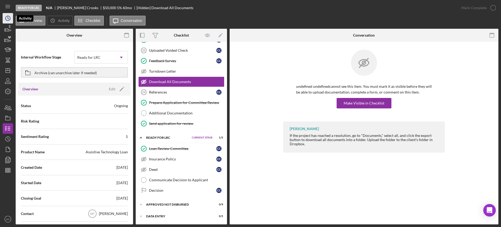
click at [7, 17] on icon "Icon/History" at bounding box center [7, 18] width 13 height 13
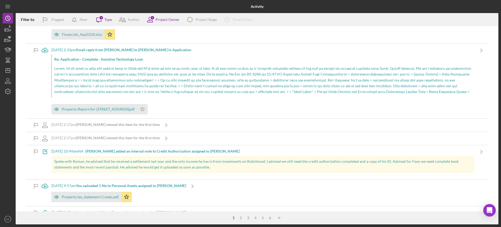
scroll to position [65, 0]
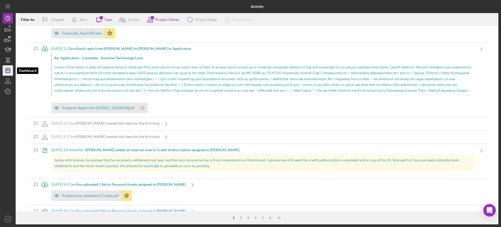
click at [9, 70] on line "button" at bounding box center [8, 70] width 4 height 0
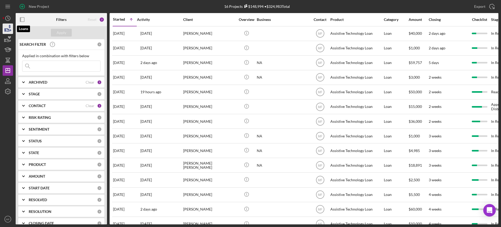
click at [5, 30] on icon "button" at bounding box center [7, 28] width 13 height 13
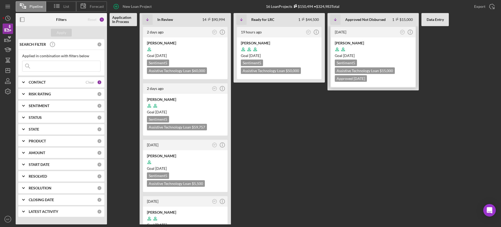
click at [390, 53] on div "Goal 2 weeks from now" at bounding box center [373, 55] width 77 height 5
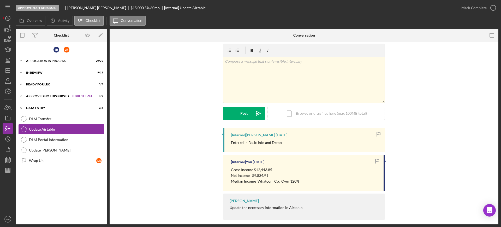
scroll to position [12, 0]
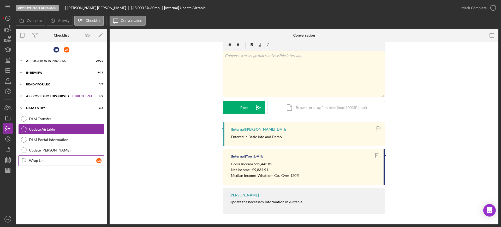
click at [39, 159] on div "Wrap Up" at bounding box center [62, 160] width 67 height 4
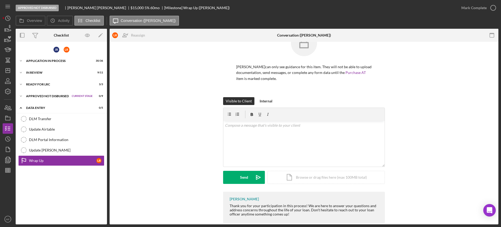
scroll to position [29, 0]
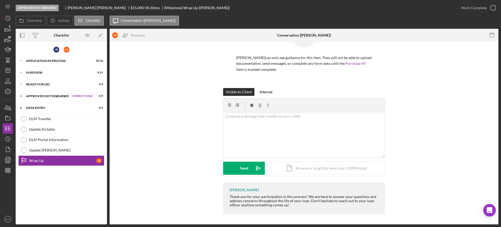
click at [47, 95] on div "Approved Not Disbursed" at bounding box center [47, 95] width 43 height 3
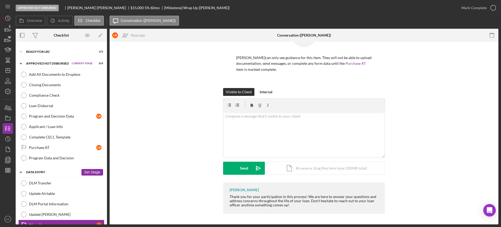
scroll to position [0, 0]
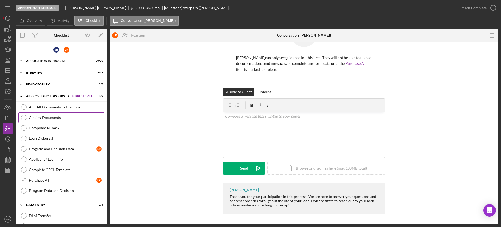
click at [57, 115] on link "Closing Documents Closing Documents" at bounding box center [61, 117] width 86 height 10
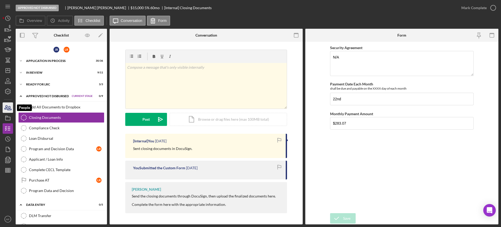
click at [10, 107] on icon "button" at bounding box center [10, 108] width 4 height 4
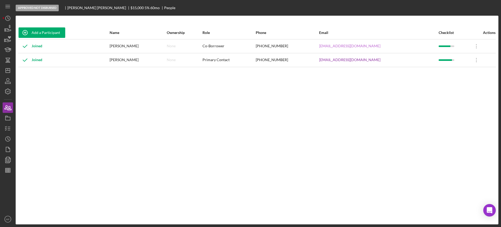
click at [328, 45] on link "jmroosma@bellinghamallergy.com" at bounding box center [349, 46] width 61 height 4
click at [374, 146] on div "Add a Participant Name Ownership Role Phone Email Checklist Actions Joined Jacq…" at bounding box center [257, 120] width 483 height 188
click at [7, 117] on polygon "button" at bounding box center [6, 116] width 3 height 1
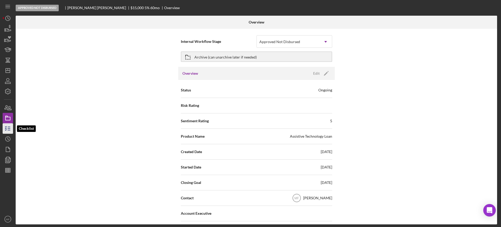
click at [8, 128] on icon "button" at bounding box center [7, 128] width 13 height 13
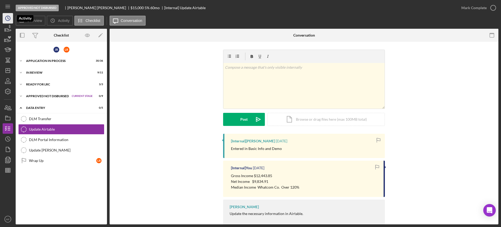
click at [8, 19] on polyline "button" at bounding box center [8, 18] width 1 height 2
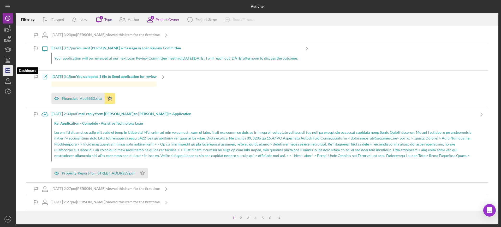
click at [8, 73] on icon "Icon/Dashboard" at bounding box center [7, 70] width 13 height 13
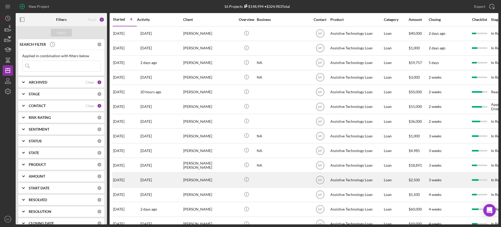
click at [214, 177] on div "ADRIAN MARSHALL" at bounding box center [209, 180] width 52 height 14
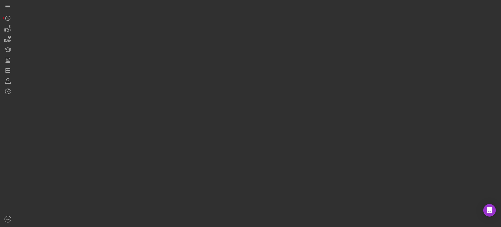
click at [214, 177] on div at bounding box center [257, 112] width 483 height 224
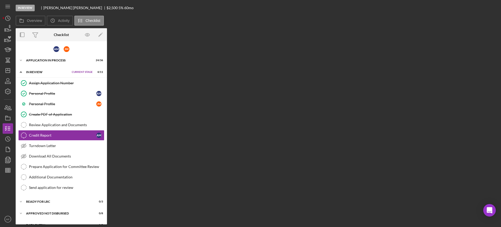
scroll to position [3, 0]
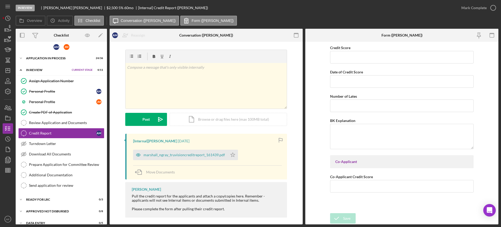
click at [290, 62] on div "v Color teal Color pink Remove color Add row above Add row below Add column bef…" at bounding box center [205, 92] width 177 height 84
click at [8, 152] on icon "button" at bounding box center [7, 149] width 13 height 13
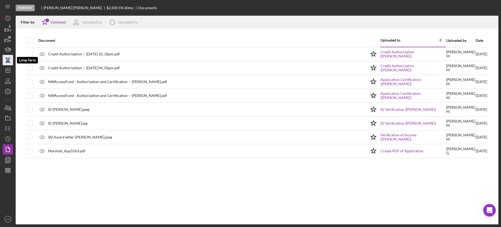
click at [9, 62] on icon "button" at bounding box center [7, 62] width 5 height 1
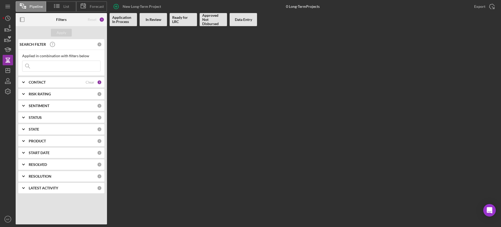
click at [127, 19] on b "Application In Process" at bounding box center [123, 19] width 22 height 8
click at [6, 29] on icon "button" at bounding box center [7, 29] width 5 height 3
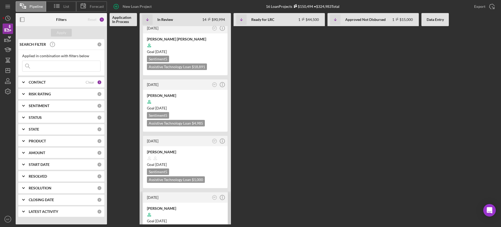
scroll to position [428, 0]
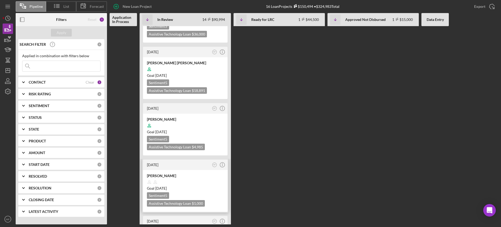
click at [199, 177] on div at bounding box center [185, 182] width 77 height 10
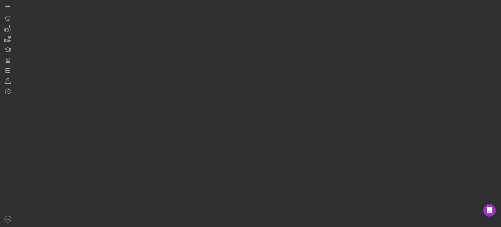
click at [199, 132] on div at bounding box center [257, 112] width 483 height 224
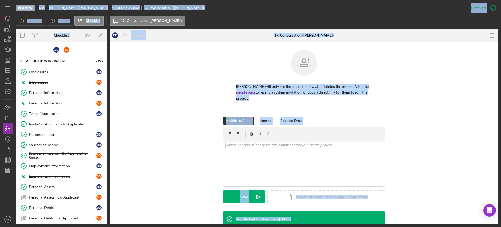
click at [158, 109] on div "Daniel Donoho will only see the activity below after joining the project. Visit…" at bounding box center [303, 83] width 373 height 67
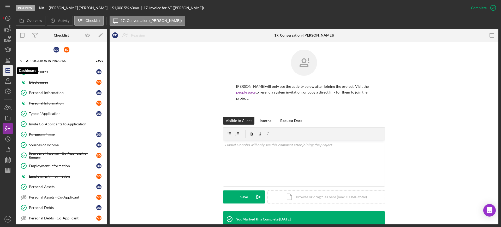
click at [8, 69] on icon "Icon/Dashboard" at bounding box center [7, 70] width 13 height 13
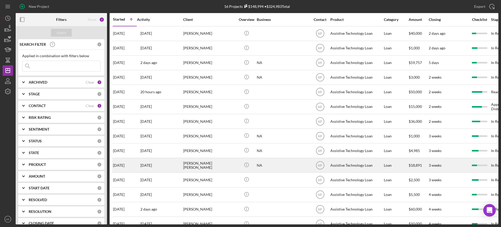
click at [221, 165] on div "Deborah Clarence" at bounding box center [209, 165] width 52 height 14
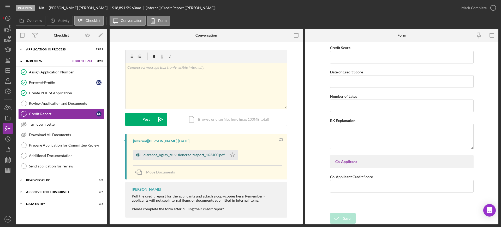
click at [175, 154] on div "clarence_ngray_truvisioncreditreport_162400.pdf" at bounding box center [184, 155] width 81 height 4
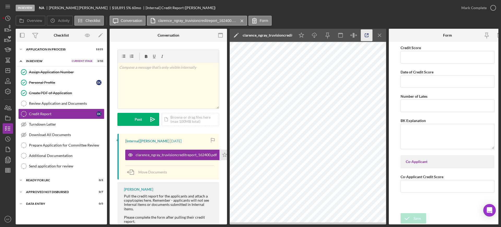
click at [366, 34] on icon "button" at bounding box center [367, 35] width 12 height 12
click at [417, 59] on input "Credit Score" at bounding box center [448, 57] width 94 height 13
type input "732"
click at [431, 83] on input "Date of Credit Score" at bounding box center [448, 81] width 94 height 13
type input "10/07/2025"
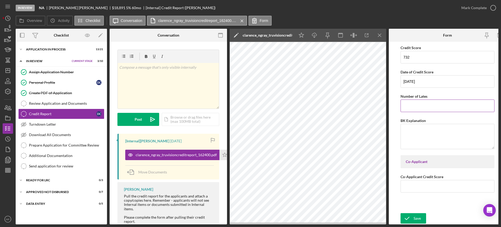
click at [431, 108] on input "Number of Lates" at bounding box center [448, 105] width 94 height 13
type input "0"
click at [223, 154] on polygon "button" at bounding box center [225, 154] width 4 height 4
click at [470, 7] on div "Mark Complete" at bounding box center [473, 8] width 25 height 10
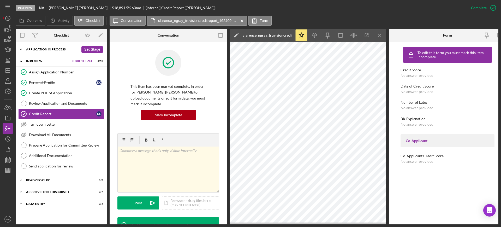
click at [64, 45] on div "Icon/Expander Application In Process 13 / 21 Set Stage" at bounding box center [61, 49] width 91 height 10
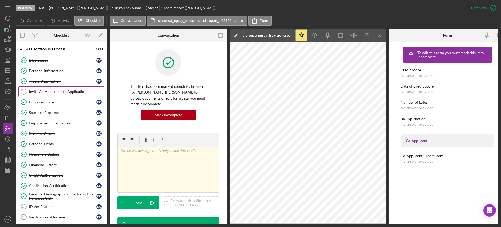
click at [47, 90] on div "Invite Co-Applicants to Application" at bounding box center [66, 91] width 75 height 4
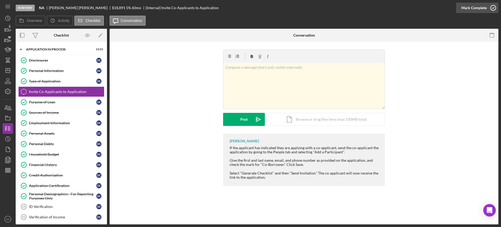
click at [493, 7] on icon "button" at bounding box center [493, 7] width 13 height 13
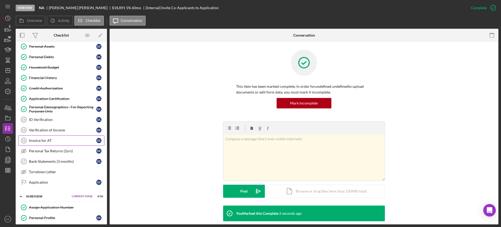
scroll to position [98, 0]
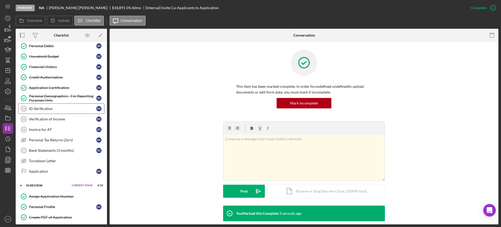
click at [47, 110] on div "ID Verification" at bounding box center [62, 108] width 67 height 4
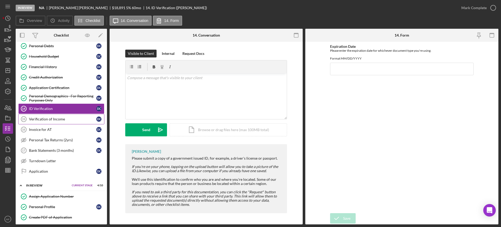
click at [58, 120] on div "Verification of Income" at bounding box center [62, 119] width 67 height 4
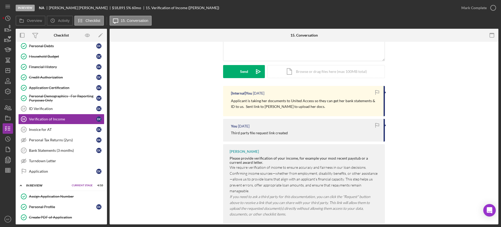
scroll to position [62, 0]
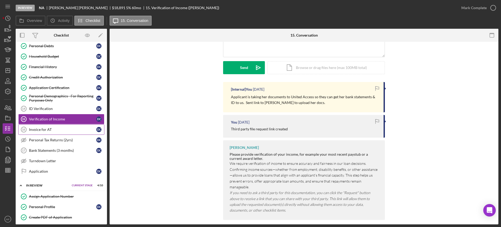
click at [47, 128] on div "Invoice for AT" at bounding box center [62, 129] width 67 height 4
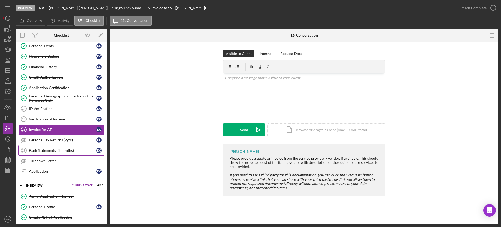
click at [47, 151] on div "Bank Statements (3 months)" at bounding box center [62, 150] width 67 height 4
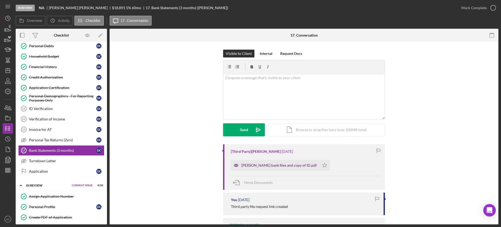
click at [271, 165] on div "[PERSON_NAME] bank files and copy of ID.pdf" at bounding box center [278, 165] width 75 height 4
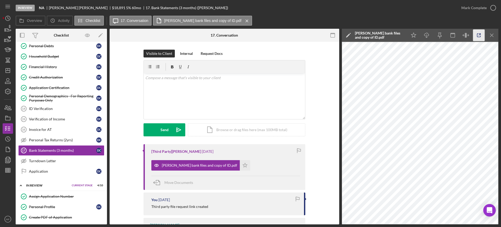
click at [477, 35] on icon "button" at bounding box center [479, 35] width 12 height 12
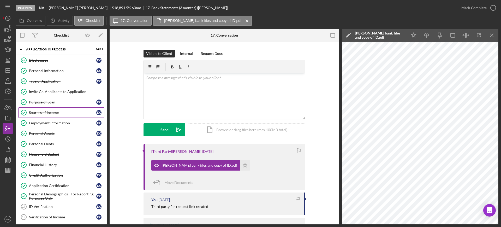
click at [42, 108] on link "Sources of Income Sources of Income D C" at bounding box center [61, 112] width 86 height 10
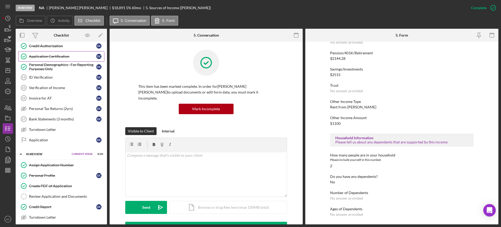
scroll to position [130, 0]
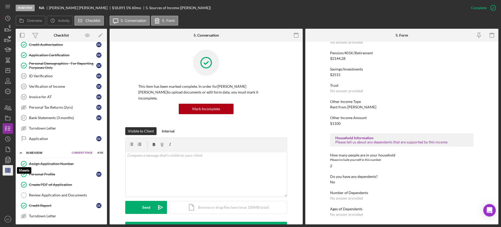
click at [7, 171] on icon "button" at bounding box center [7, 170] width 13 height 13
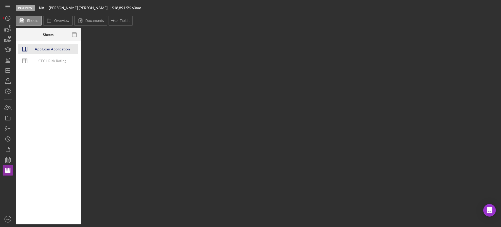
click at [55, 51] on div "App Loan Application Package" at bounding box center [52, 49] width 42 height 10
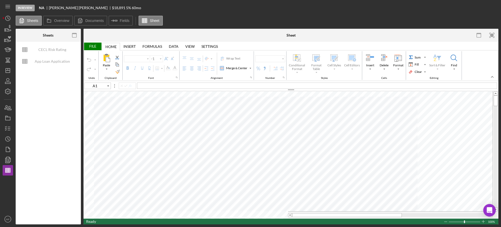
type input "F95"
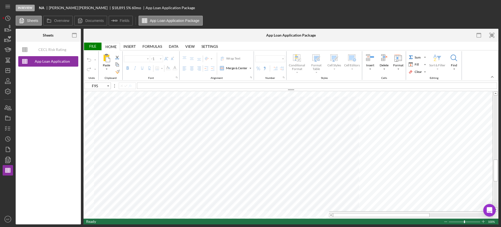
type input "Arial"
type input "10"
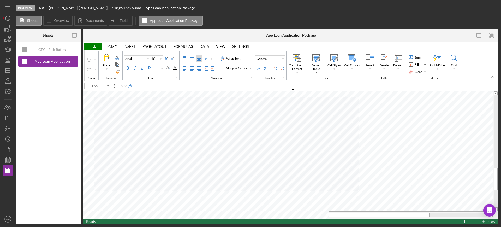
type input "B92"
type input "C92"
type input "D92"
type input "E92"
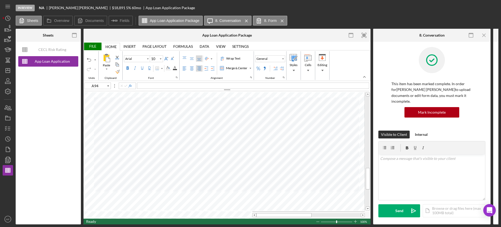
type input "A95"
type input "B95"
type input "C95"
type input "D95"
type input "E95"
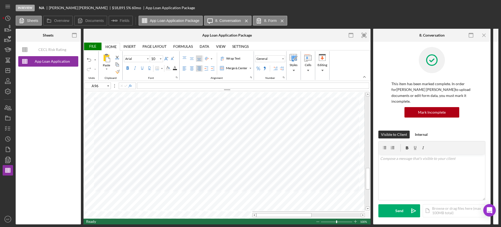
type input "B96"
type input "C96"
type input "D96"
type input "E96"
type input "A93"
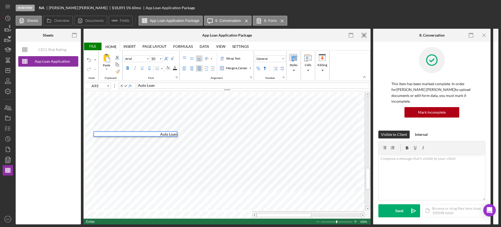
type input "B93"
type input "C93"
type input "D93"
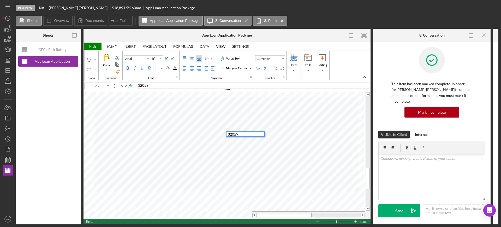
type input "E93"
type input "B97"
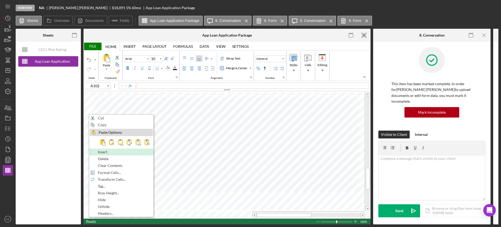
click at [105, 150] on span "Insert" at bounding box center [105, 152] width 15 height 4
click at [109, 152] on span "Insert" at bounding box center [106, 152] width 15 height 4
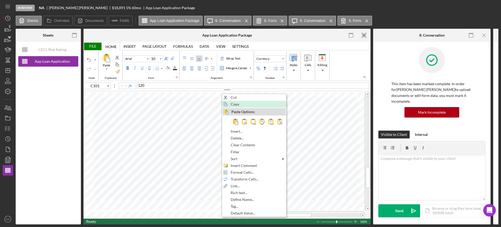
click at [235, 102] on span "Copy" at bounding box center [238, 104] width 15 height 4
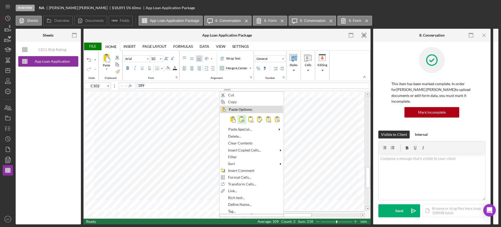
click at [241, 120] on span at bounding box center [242, 119] width 6 height 6
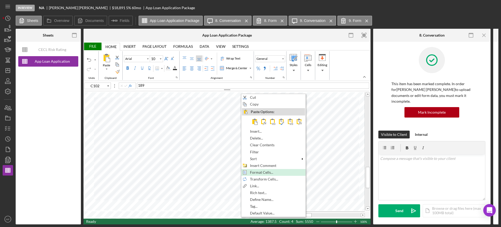
click at [274, 171] on span "Format Cells..." at bounding box center [264, 172] width 29 height 4
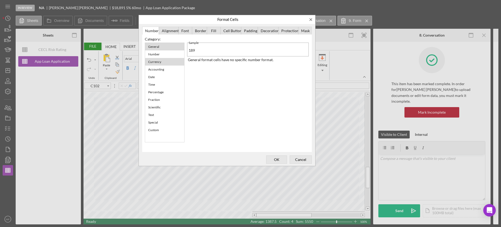
click at [158, 62] on div "Currency" at bounding box center [155, 61] width 18 height 7
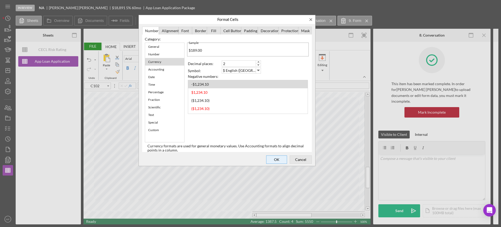
click at [272, 159] on span "OK" at bounding box center [276, 159] width 17 height 7
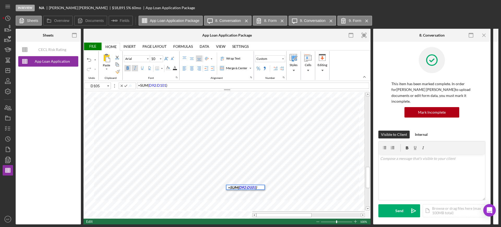
click at [166, 85] on span "D92:D101" at bounding box center [157, 85] width 17 height 4
click at [165, 85] on span "C92:C101" at bounding box center [157, 85] width 17 height 4
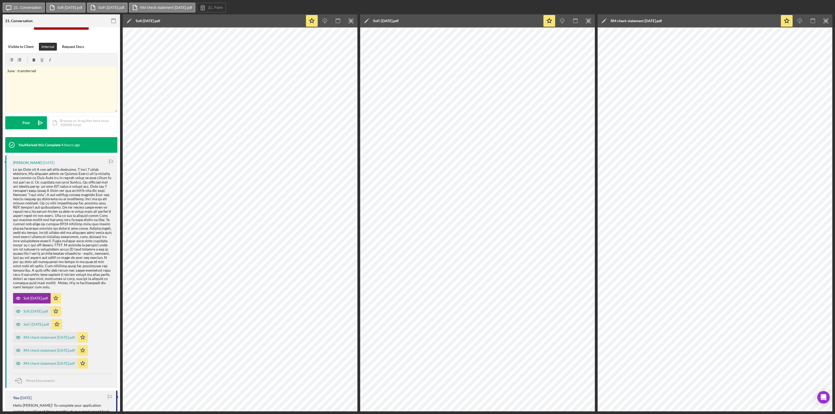
scroll to position [65, 0]
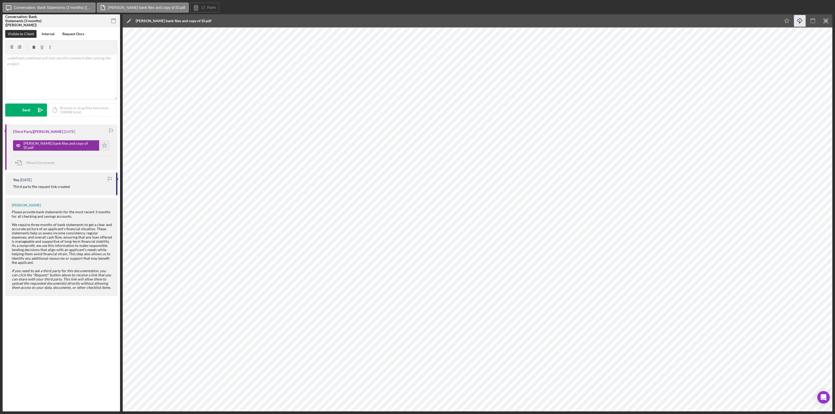
click at [501, 23] on polyline "button" at bounding box center [800, 22] width 2 height 1
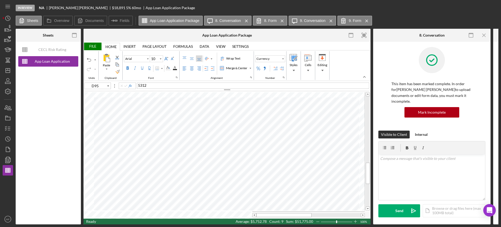
type input "F98"
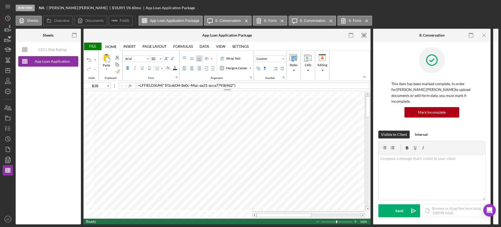
type input "B16"
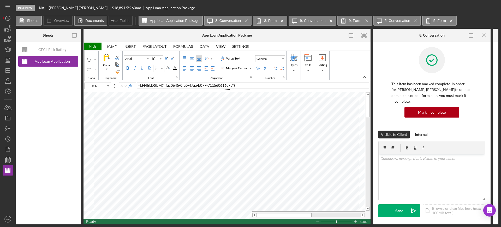
click at [93, 19] on label "Documents" at bounding box center [94, 21] width 19 height 4
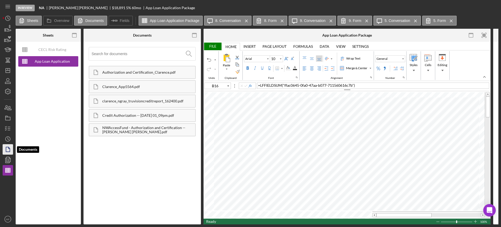
click at [9, 150] on icon "button" at bounding box center [7, 149] width 13 height 13
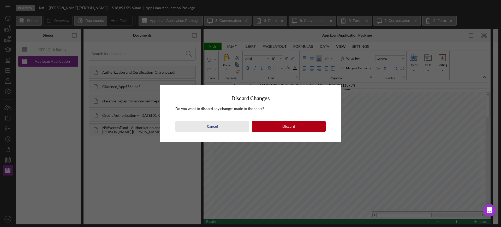
click at [213, 127] on div "Cancel" at bounding box center [212, 126] width 11 height 10
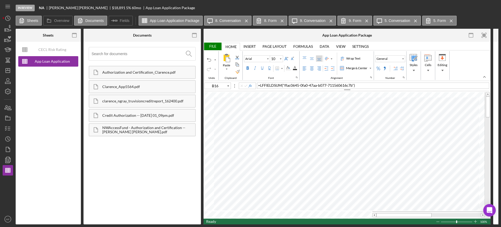
click at [213, 45] on div "File" at bounding box center [213, 47] width 18 height 8
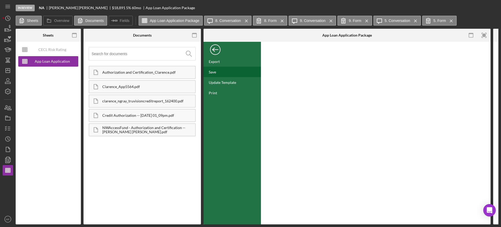
click at [220, 72] on div "Save" at bounding box center [232, 72] width 57 height 10
click at [8, 126] on icon "button" at bounding box center [7, 128] width 13 height 13
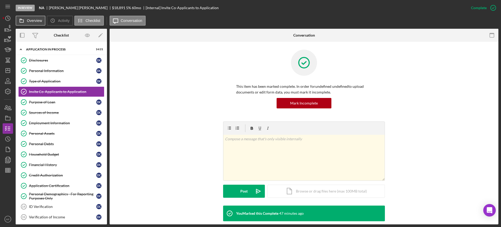
click at [27, 21] on icon at bounding box center [21, 20] width 10 height 10
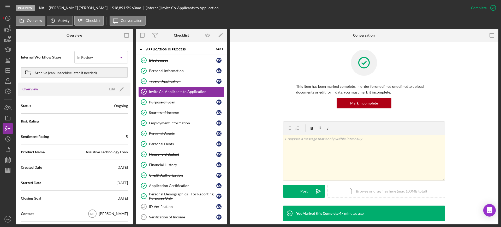
click at [59, 20] on label "Activity" at bounding box center [63, 21] width 11 height 4
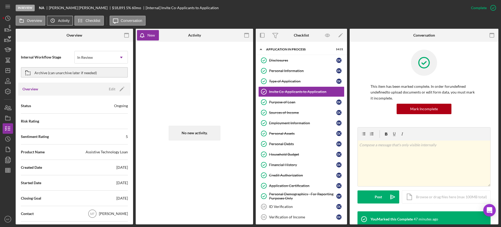
click at [52, 21] on icon "Icon/History" at bounding box center [52, 20] width 10 height 10
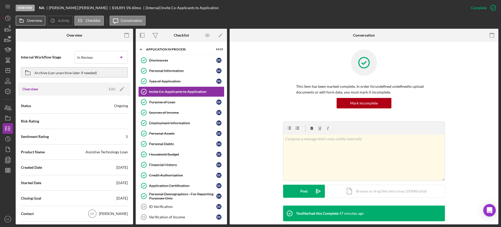
click at [34, 21] on label "Overview" at bounding box center [34, 21] width 15 height 4
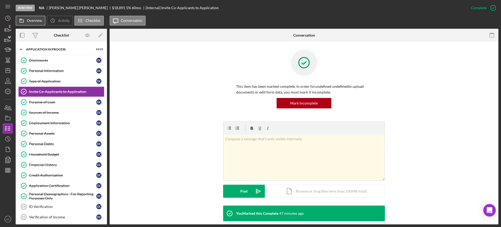
click at [29, 21] on label "Overview" at bounding box center [34, 21] width 15 height 4
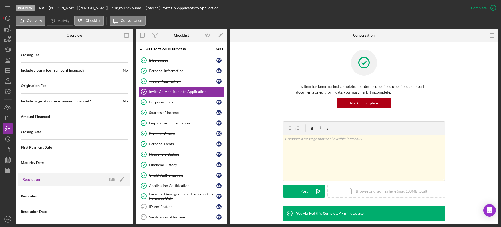
scroll to position [102, 0]
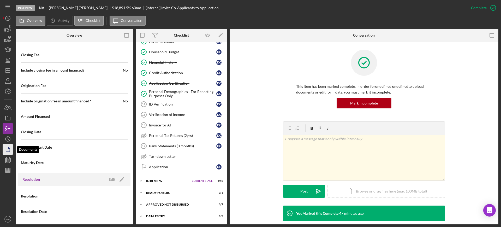
click at [9, 148] on icon "button" at bounding box center [9, 147] width 1 height 1
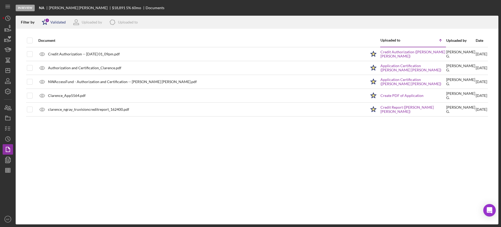
click at [53, 22] on div "Validated" at bounding box center [57, 22] width 15 height 4
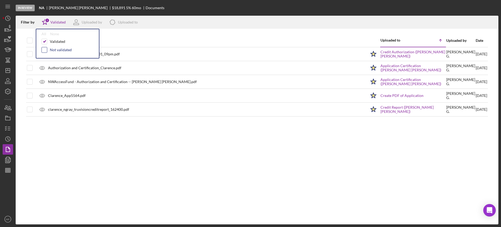
click at [45, 50] on input "checkbox" at bounding box center [44, 49] width 5 height 5
checkbox input "true"
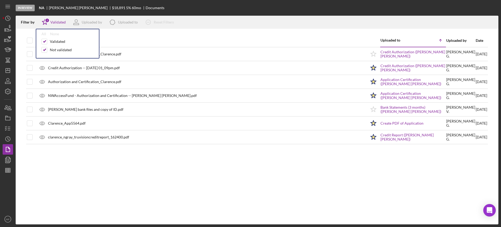
click at [96, 179] on div "Document Uploaded to Icon/Table Sort Arrow Uploaded by Date Authorization and C…" at bounding box center [257, 129] width 483 height 190
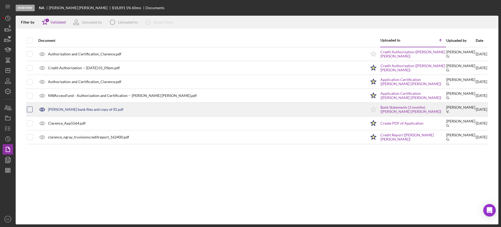
click at [30, 108] on input "checkbox" at bounding box center [29, 109] width 5 height 5
click at [88, 108] on div "[PERSON_NAME] bank files and copy of ID.pdf" at bounding box center [85, 109] width 75 height 4
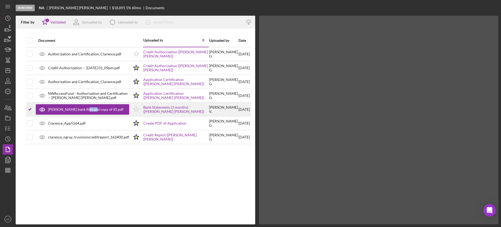
click at [88, 108] on div "[PERSON_NAME] bank files and copy of ID.pdf" at bounding box center [85, 109] width 75 height 4
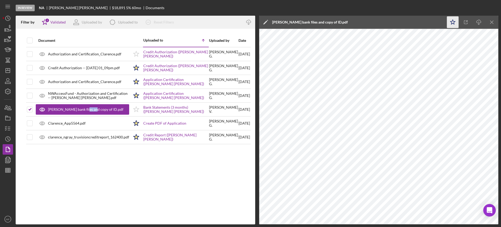
click at [453, 22] on icon "Icon/Star" at bounding box center [453, 22] width 12 height 12
click at [97, 175] on div "Document Uploaded to Icon/Table Sort Arrow Uploaded by Date Authorization and C…" at bounding box center [136, 129] width 240 height 190
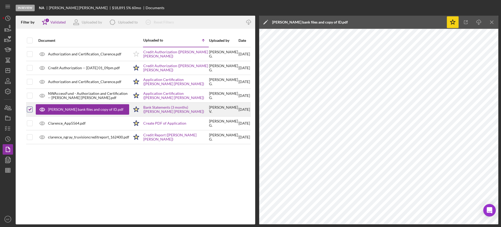
click at [30, 110] on input "checkbox" at bounding box center [29, 109] width 5 height 5
checkbox input "false"
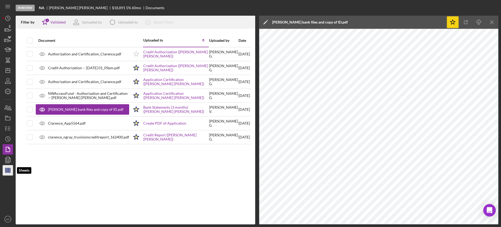
click at [5, 171] on line "button" at bounding box center [7, 171] width 5 height 0
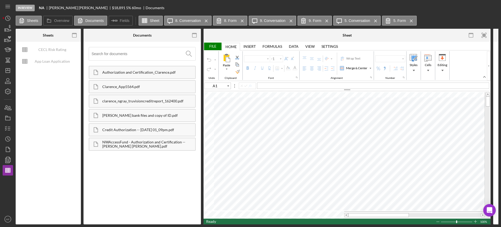
type input "Arial"
type input "10"
type input "B16"
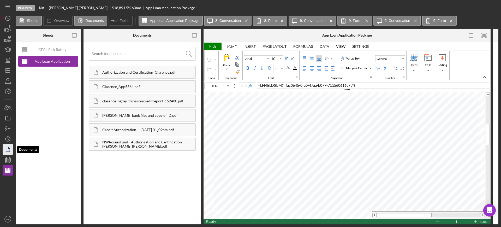
click at [10, 149] on icon "button" at bounding box center [7, 149] width 13 height 13
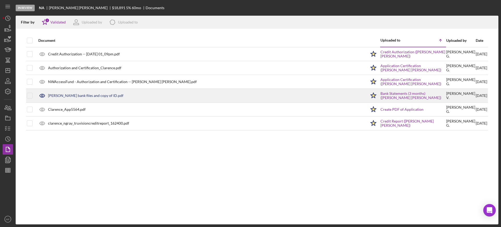
click at [90, 97] on div "[PERSON_NAME] bank files and copy of ID.pdf" at bounding box center [85, 95] width 75 height 4
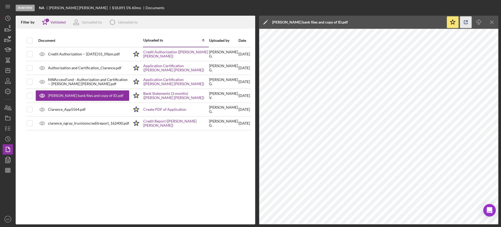
click at [465, 22] on icon "button" at bounding box center [466, 22] width 12 height 12
click at [8, 130] on line "button" at bounding box center [9, 130] width 2 height 0
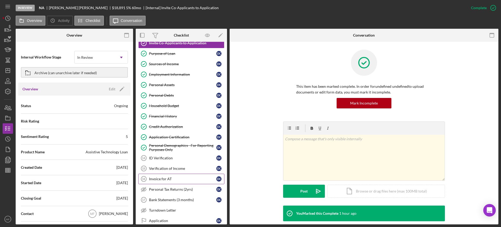
scroll to position [33, 0]
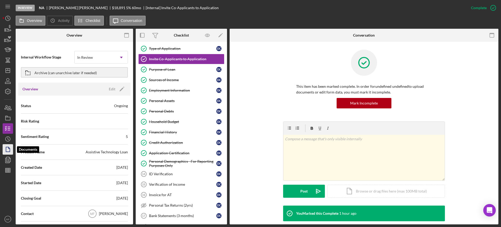
click at [9, 149] on icon "button" at bounding box center [7, 149] width 13 height 13
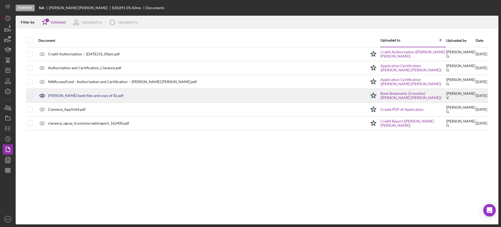
click at [86, 98] on div "[PERSON_NAME] bank files and copy of ID.pdf" at bounding box center [201, 95] width 331 height 13
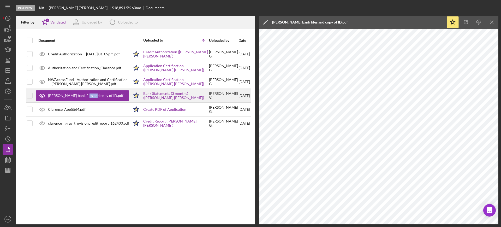
click at [86, 98] on div "[PERSON_NAME] bank files and copy of ID.pdf" at bounding box center [82, 95] width 93 height 10
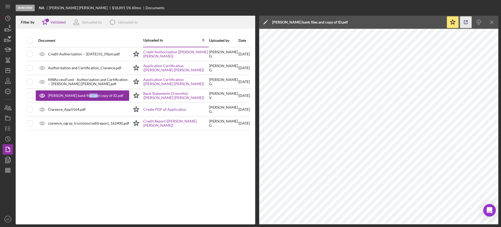
click at [467, 21] on line "button" at bounding box center [467, 22] width 2 height 2
click at [261, 7] on div "In Review NA Deborah Clarence $18,891 $6,612 5 % 60 mo Documents" at bounding box center [257, 8] width 483 height 16
click at [9, 72] on polygon "button" at bounding box center [8, 70] width 4 height 4
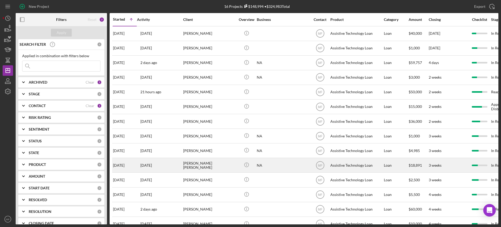
click at [208, 167] on div "Deborah Clarence" at bounding box center [209, 165] width 52 height 14
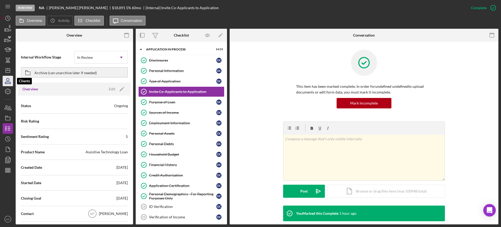
click at [11, 81] on icon "button" at bounding box center [7, 80] width 13 height 13
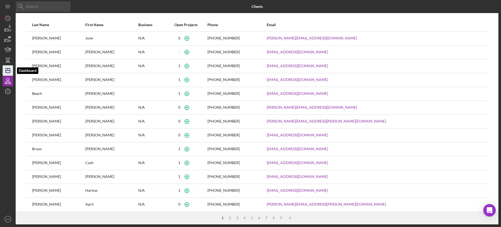
click at [8, 70] on icon "Icon/Dashboard" at bounding box center [7, 70] width 13 height 13
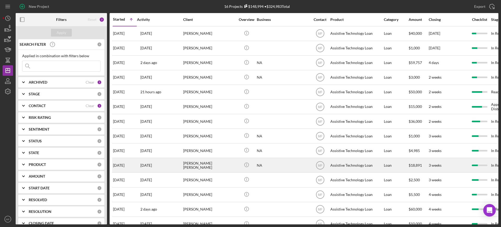
click at [222, 167] on div "Deborah Clarence" at bounding box center [209, 165] width 52 height 14
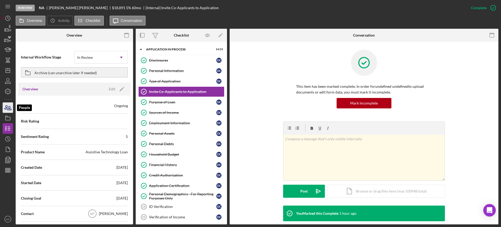
click at [7, 109] on icon "button" at bounding box center [7, 107] width 13 height 13
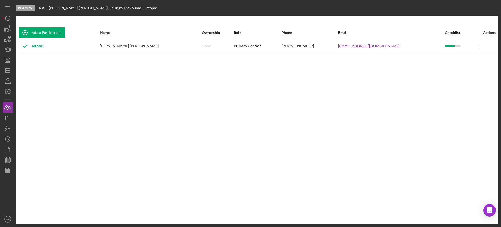
click at [420, 158] on div "Add a Participant Name Ownership Role Phone Email Checklist Actions Joined Debo…" at bounding box center [257, 120] width 483 height 188
click at [8, 127] on line "button" at bounding box center [9, 127] width 2 height 0
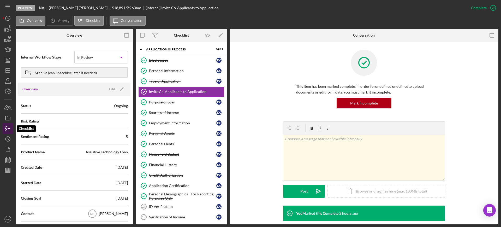
click at [9, 127] on icon "button" at bounding box center [7, 128] width 13 height 13
click at [9, 69] on icon "Icon/Dashboard" at bounding box center [7, 70] width 13 height 13
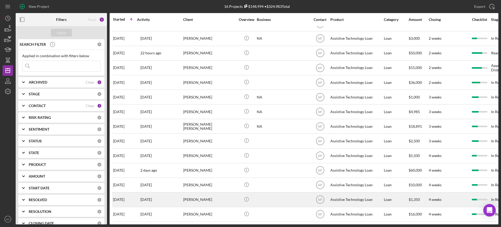
scroll to position [44, 0]
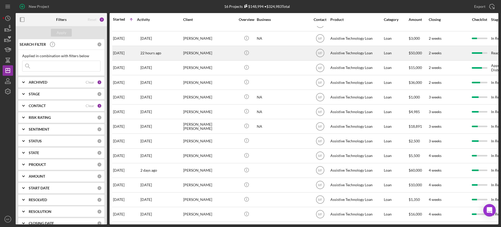
click at [209, 50] on div "Connie Crooks" at bounding box center [209, 53] width 52 height 14
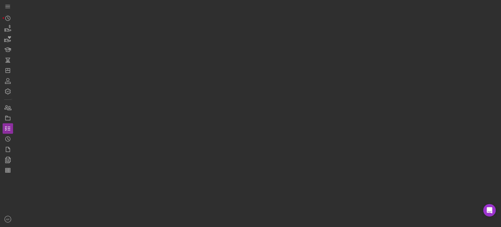
click at [209, 50] on div at bounding box center [257, 112] width 483 height 224
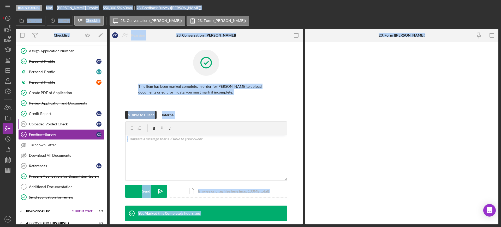
scroll to position [34, 0]
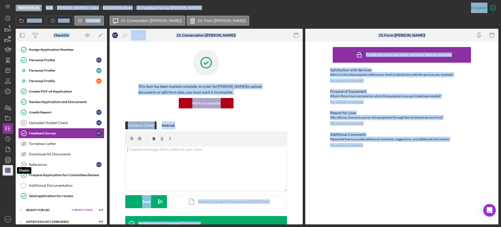
click at [10, 170] on line "button" at bounding box center [7, 170] width 5 height 0
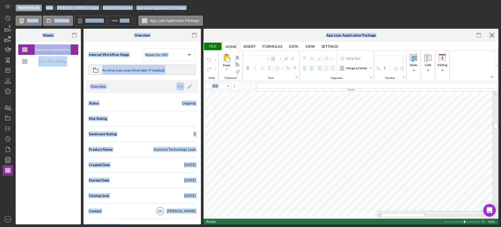
type input "Calibri"
type input "11"
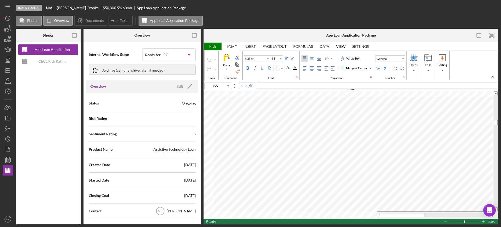
type input "E16"
type input "Arial"
type input "10"
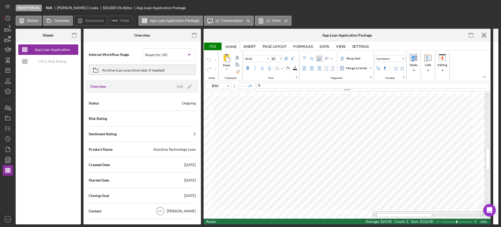
type input "B68"
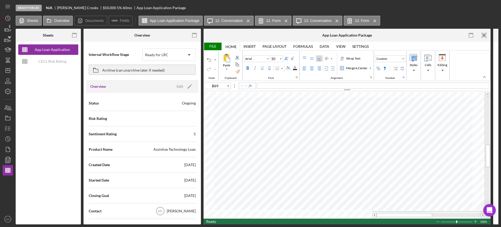
click at [211, 44] on div "File" at bounding box center [213, 47] width 18 height 8
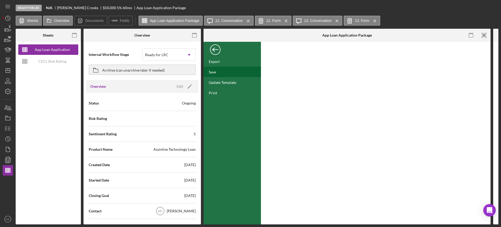
click at [213, 70] on div "Save" at bounding box center [212, 72] width 7 height 4
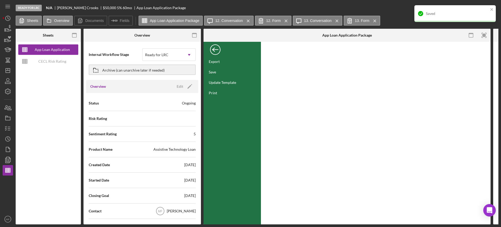
click at [215, 49] on div "Back" at bounding box center [215, 48] width 10 height 10
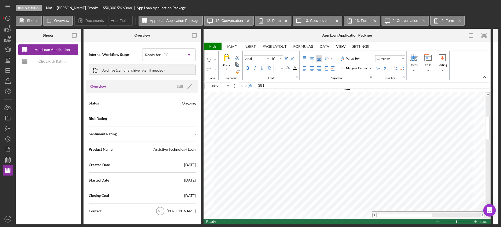
type input "B36"
click at [213, 46] on div "File" at bounding box center [213, 47] width 18 height 8
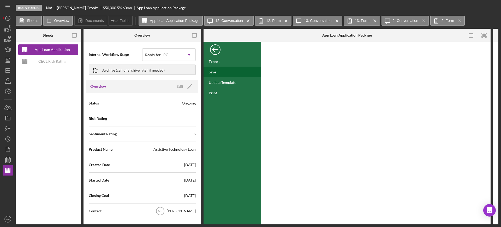
click at [219, 70] on div "Save" at bounding box center [232, 72] width 57 height 10
click at [216, 49] on div "Back" at bounding box center [215, 48] width 10 height 10
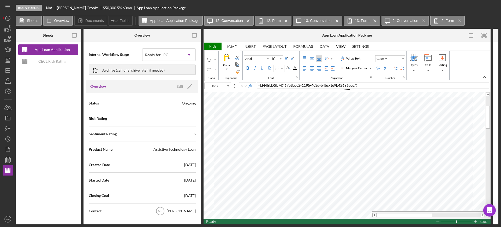
type input "J55"
type input "Calibri"
type input "11"
click at [214, 45] on div "File" at bounding box center [213, 47] width 18 height 8
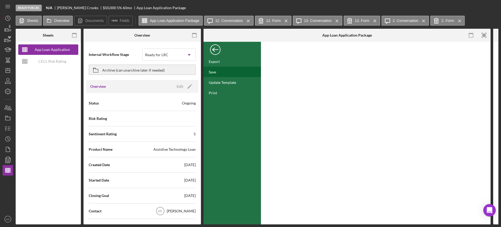
click at [215, 70] on div "Save" at bounding box center [212, 72] width 7 height 4
click at [8, 130] on line "button" at bounding box center [9, 130] width 2 height 0
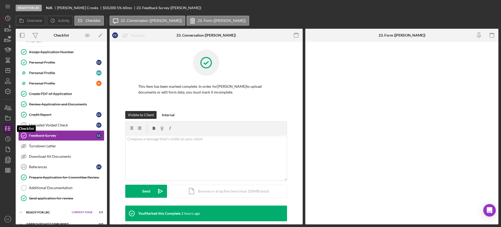
scroll to position [34, 0]
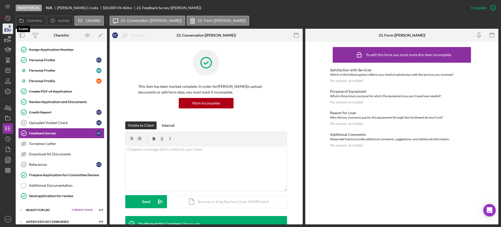
click at [8, 29] on icon "button" at bounding box center [7, 28] width 13 height 13
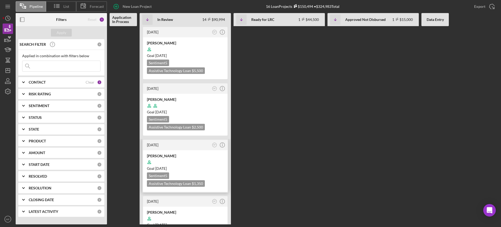
scroll to position [98, 0]
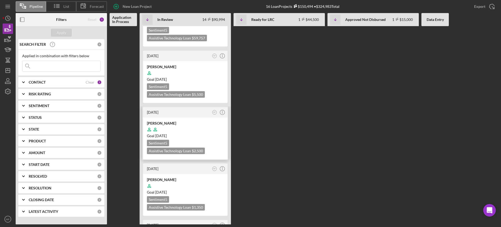
click at [198, 124] on div at bounding box center [185, 129] width 77 height 10
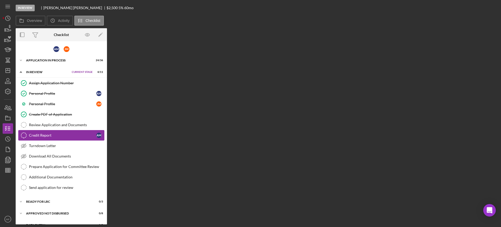
scroll to position [3, 0]
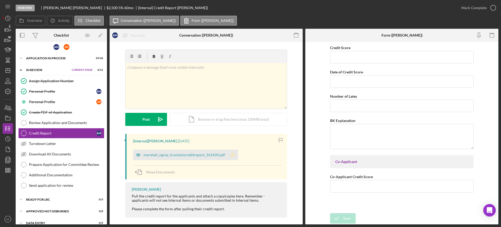
click at [230, 154] on icon "Icon/Star" at bounding box center [233, 155] width 10 height 10
click at [200, 154] on div "marshall_ngray_truvisioncreditreport_161439.pdf" at bounding box center [184, 155] width 81 height 4
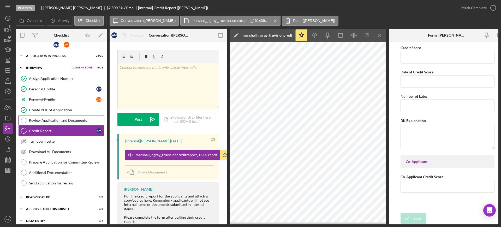
scroll to position [0, 0]
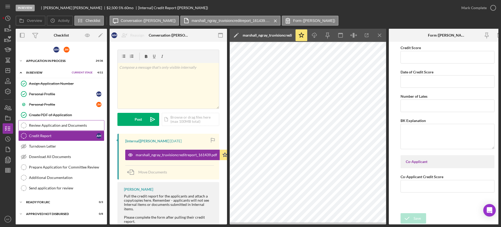
click at [64, 124] on div "Review Application and Documents" at bounding box center [66, 125] width 75 height 4
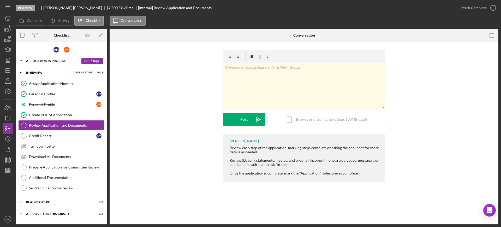
click at [55, 60] on div "Application In Process" at bounding box center [52, 60] width 53 height 3
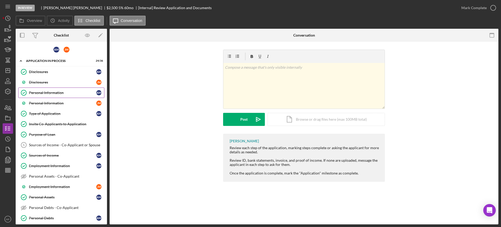
click at [48, 91] on div "Personal Information" at bounding box center [62, 93] width 67 height 4
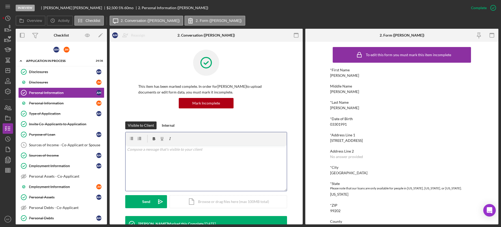
click at [166, 151] on p at bounding box center [206, 149] width 158 height 6
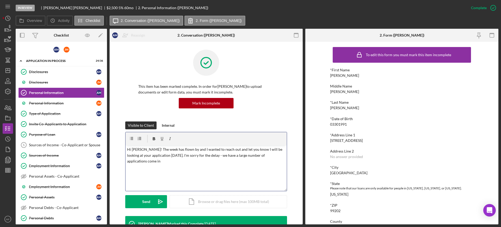
click at [221, 156] on p "Hi Adrian! The week has flown by and I wanted to reach out and let you know I w…" at bounding box center [206, 154] width 158 height 17
click at [283, 156] on div "v Color teal Color pink Remove color Add row above Add row below Add column bef…" at bounding box center [206, 168] width 161 height 46
click at [142, 200] on div "Send" at bounding box center [146, 201] width 8 height 13
